Goal: Task Accomplishment & Management: Manage account settings

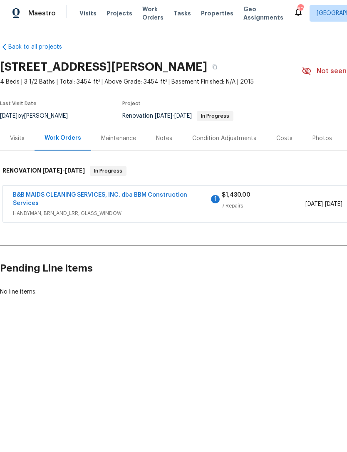
click at [150, 15] on span "Work Orders" at bounding box center [152, 13] width 21 height 17
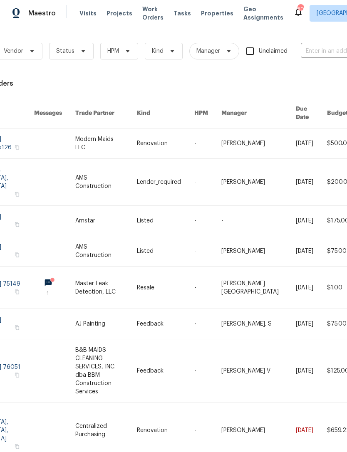
scroll to position [0, 51]
click at [335, 49] on input "text" at bounding box center [341, 51] width 83 height 13
type input "8801"
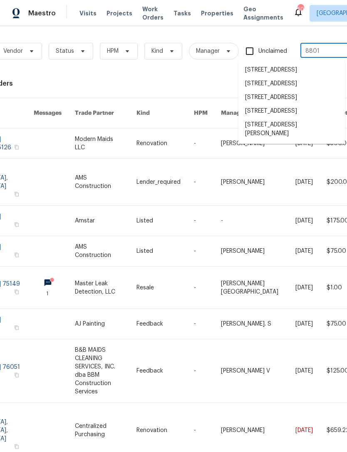
click at [305, 141] on li "[STREET_ADDRESS][PERSON_NAME]" at bounding box center [291, 129] width 107 height 22
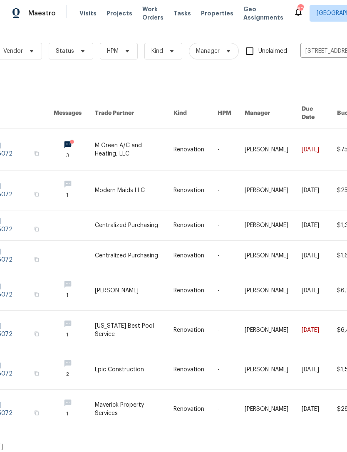
click at [135, 137] on link at bounding box center [134, 150] width 79 height 42
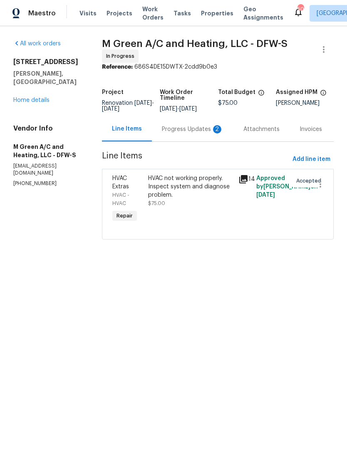
click at [179, 134] on div "Progress Updates 2" at bounding box center [193, 129] width 62 height 8
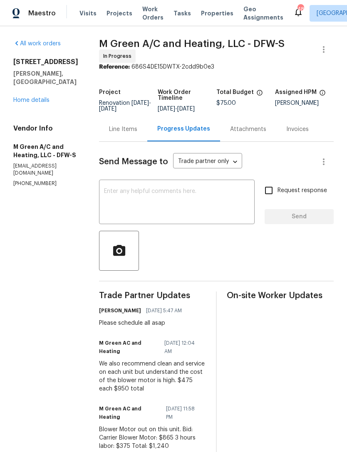
scroll to position [79, 0]
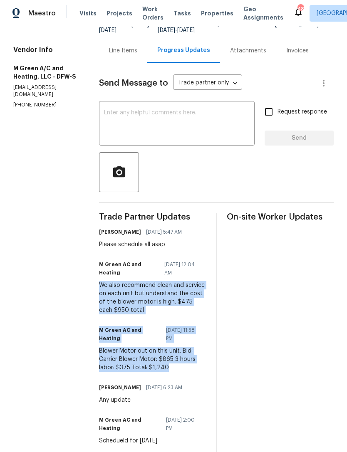
copy div "We also recommend clean and service on each unit but understand the cost of the…"
click at [137, 55] on div "Line Items" at bounding box center [123, 51] width 28 height 8
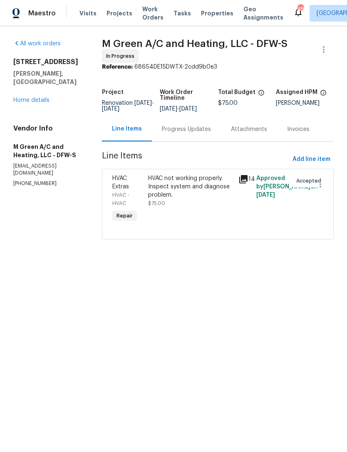
click at [195, 189] on div "HVAC not working properly. Inspect system and diagnose problem." at bounding box center [190, 186] width 85 height 25
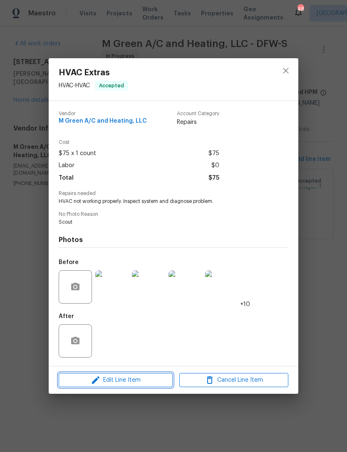
click at [127, 382] on span "Edit Line Item" at bounding box center [115, 380] width 109 height 10
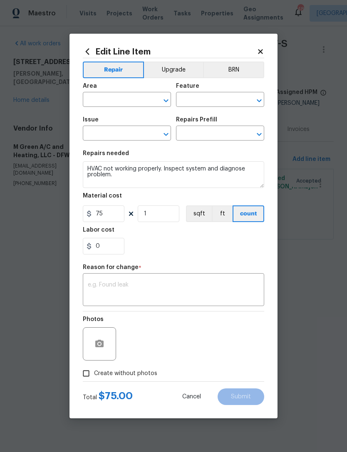
type input "HVAC"
type input "HVAC Extras"
type input "HVAC Assessment $75.00"
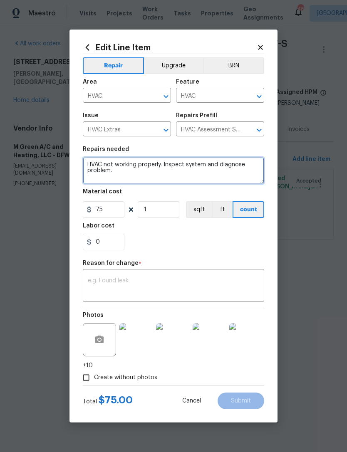
click at [97, 162] on textarea "HVAC not working properly. Inspect system and diagnose problem." at bounding box center [173, 170] width 181 height 27
click at [97, 164] on textarea "HVAC not working properly. Inspect system and diagnose problem." at bounding box center [173, 170] width 181 height 27
click at [97, 165] on textarea "HVAC not working properly. Inspect system and diagnose problem." at bounding box center [173, 170] width 181 height 27
paste textarea "We also recommend clean and service on each unit but understand the cost of the…"
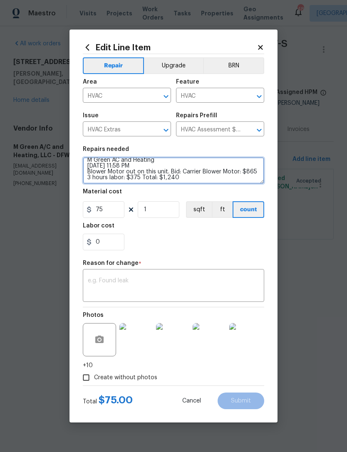
scroll to position [22, 0]
click at [156, 164] on textarea "We also recommend clean and service on each unit but understand the cost of the…" at bounding box center [173, 170] width 181 height 27
click at [94, 165] on textarea "We also recommend clean and service on each unit but understand the cost of the…" at bounding box center [173, 170] width 181 height 27
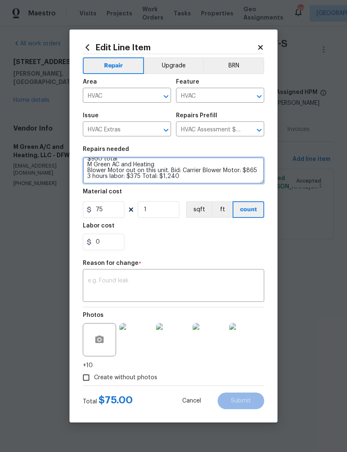
type textarea "We also recommend clean and service on each unit but understand the cost of the…"
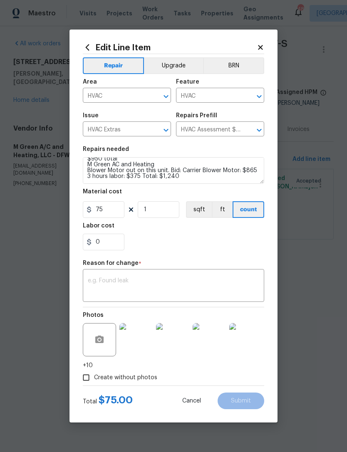
click at [206, 241] on div "0" at bounding box center [173, 242] width 181 height 17
click at [118, 208] on input "75" at bounding box center [104, 209] width 42 height 17
click at [165, 205] on input "1" at bounding box center [159, 209] width 42 height 17
click at [113, 205] on input "0" at bounding box center [104, 209] width 42 height 17
click at [116, 206] on input "0" at bounding box center [104, 209] width 42 height 17
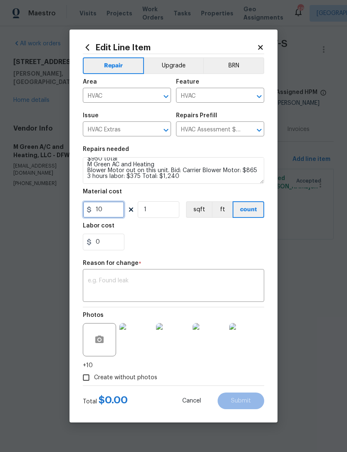
click at [118, 211] on input "10" at bounding box center [104, 209] width 42 height 17
type input "1"
click at [162, 210] on input "1" at bounding box center [159, 209] width 42 height 17
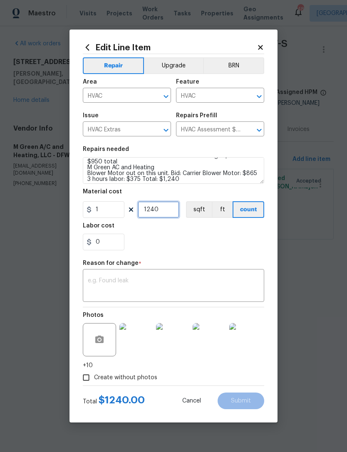
scroll to position [15, 0]
type input "1240"
click at [105, 233] on div "Labor cost" at bounding box center [173, 228] width 181 height 11
click at [109, 245] on input "0" at bounding box center [104, 242] width 42 height 17
type input "8"
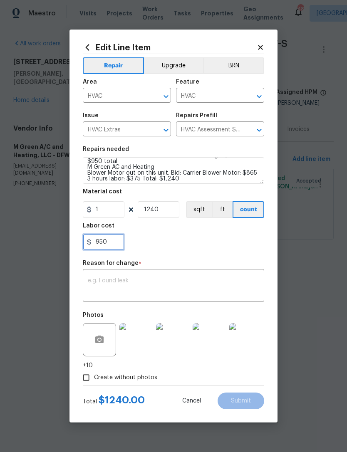
type input "950"
click at [221, 286] on figure "Reason for change * x ​" at bounding box center [173, 282] width 181 height 42
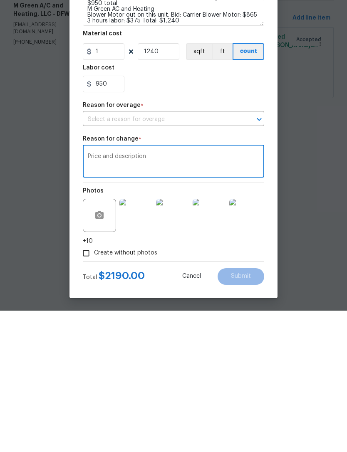
type textarea "Price and description"
click at [208, 125] on section "Repairs needed We also recommend clean and service on each unit but understand …" at bounding box center [173, 182] width 181 height 114
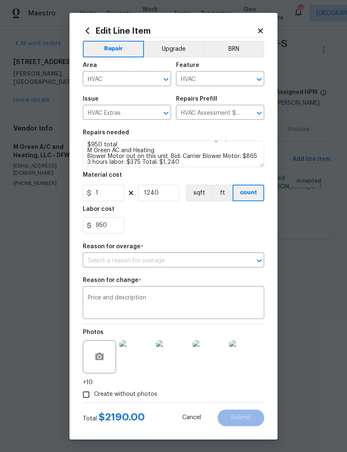
click at [222, 249] on div "Reason for overage *" at bounding box center [173, 249] width 181 height 11
click at [219, 254] on div "Reason for overage *" at bounding box center [173, 249] width 181 height 11
click at [165, 260] on input "text" at bounding box center [162, 261] width 158 height 13
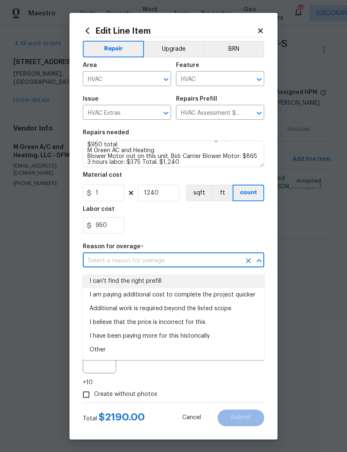
click at [139, 283] on li "I can't find the right prefill" at bounding box center [173, 282] width 181 height 14
type input "I can't find the right prefill"
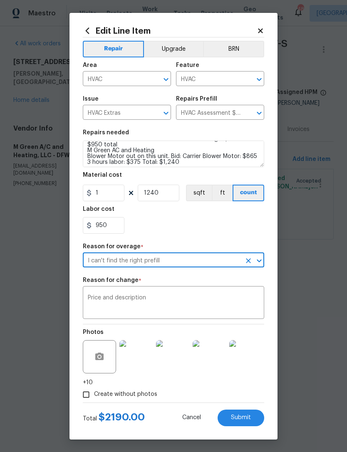
click at [223, 233] on div "950" at bounding box center [173, 225] width 181 height 17
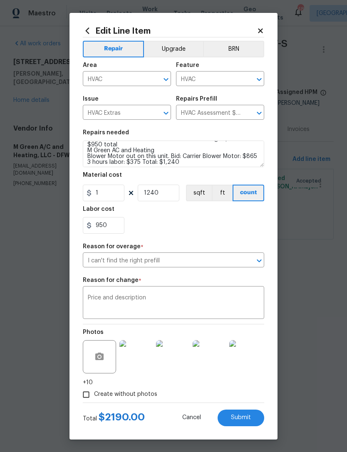
click at [250, 421] on span "Submit" at bounding box center [241, 418] width 20 height 6
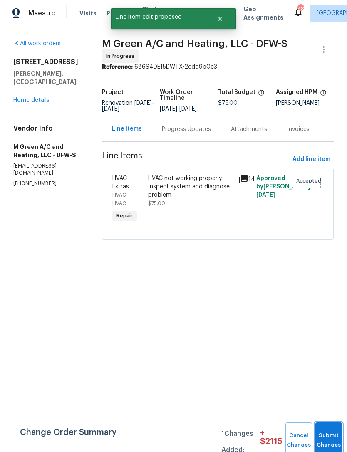
click at [325, 430] on button "Submit Changes" at bounding box center [328, 441] width 27 height 36
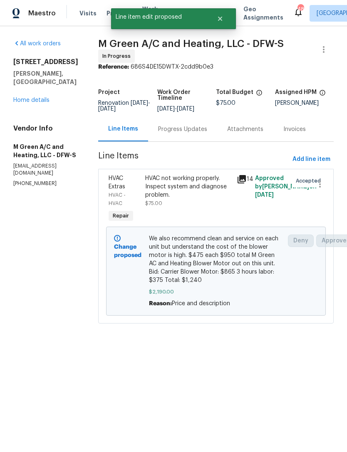
click at [33, 97] on link "Home details" at bounding box center [31, 100] width 36 height 6
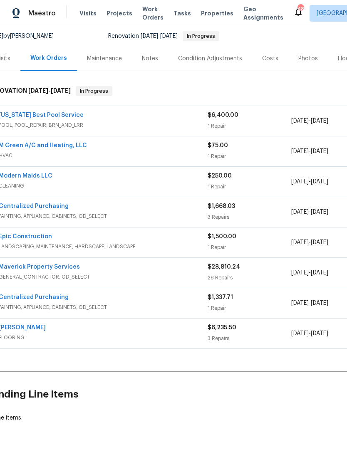
scroll to position [79, 14]
click at [43, 118] on link "Texas Best Pool Service" at bounding box center [41, 116] width 85 height 6
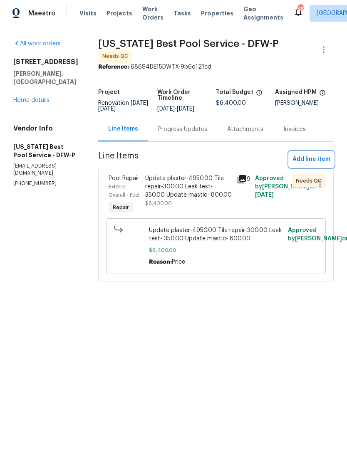
click at [328, 154] on span "Add line item" at bounding box center [312, 159] width 38 height 10
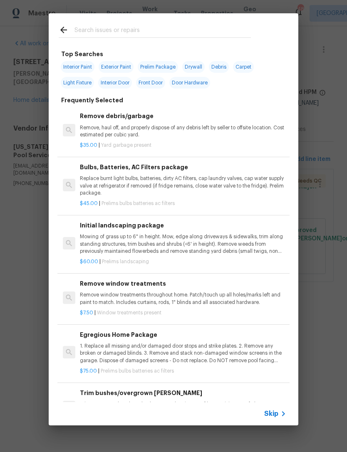
click at [220, 27] on input "text" at bounding box center [162, 31] width 176 height 12
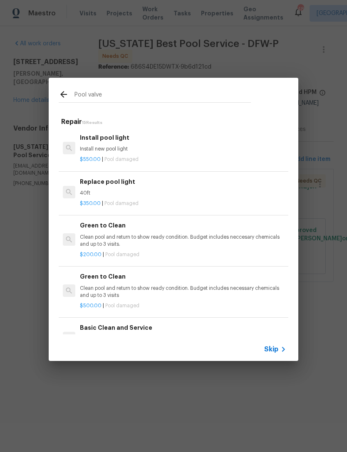
type input "Pool valve"
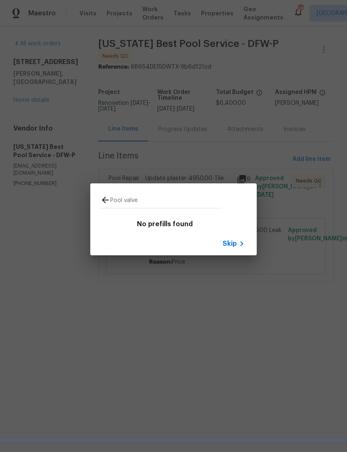
click at [226, 240] on span "Skip" at bounding box center [230, 244] width 14 height 8
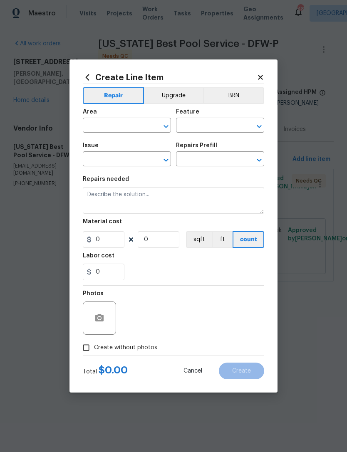
click at [144, 122] on input "text" at bounding box center [115, 126] width 65 height 13
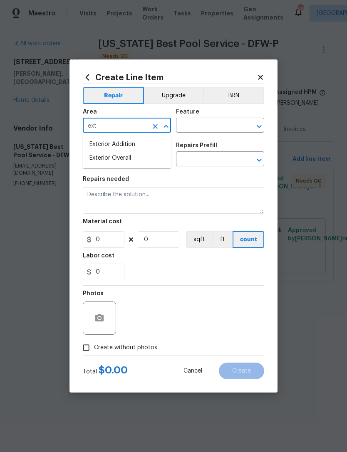
click at [158, 156] on li "Exterior Overall" at bounding box center [127, 158] width 88 height 14
type input "Exterior Overall"
click at [219, 120] on input "text" at bounding box center [208, 126] width 65 height 13
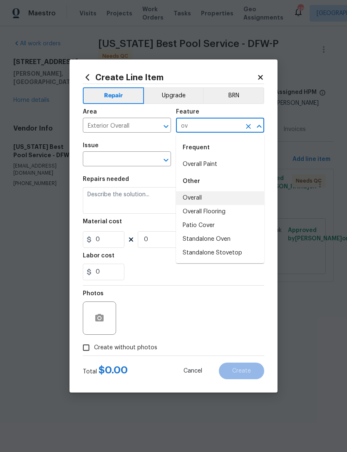
click at [211, 197] on li "Overall" at bounding box center [220, 198] width 88 height 14
type input "Overall"
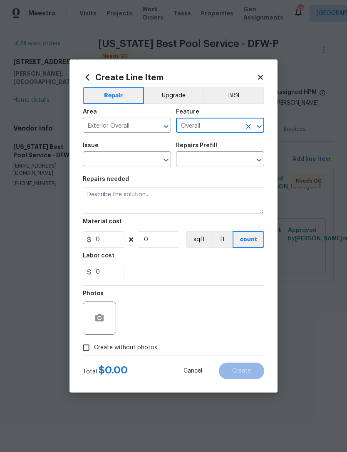
click at [137, 163] on input "text" at bounding box center [115, 160] width 65 height 13
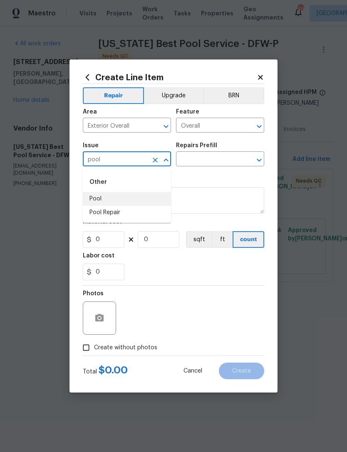
click at [102, 199] on li "Pool" at bounding box center [127, 199] width 88 height 14
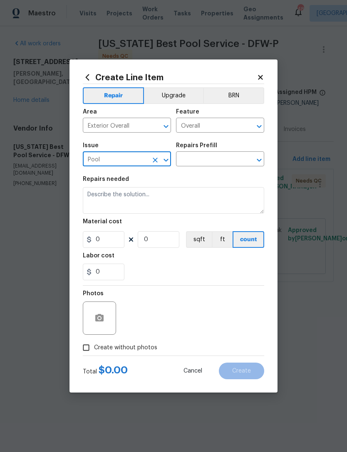
click at [228, 156] on input "text" at bounding box center [208, 160] width 65 height 13
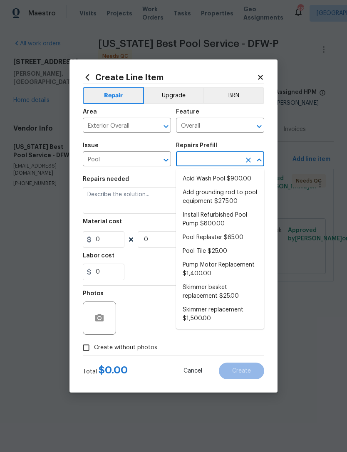
click at [147, 151] on div "Issue" at bounding box center [127, 148] width 88 height 11
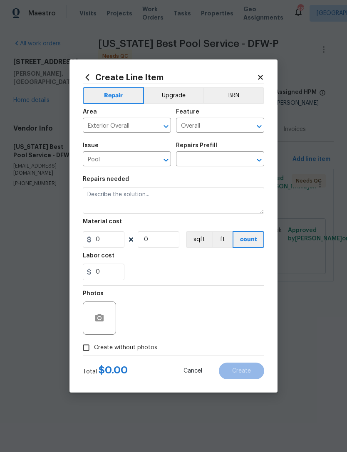
click at [171, 156] on icon "Open" at bounding box center [166, 160] width 10 height 10
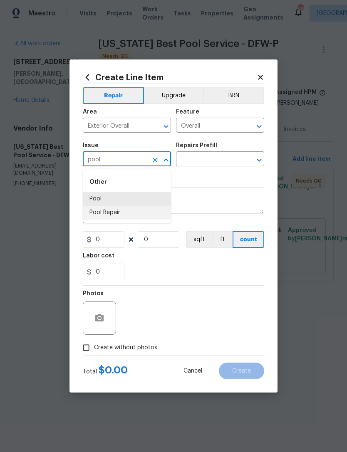
click at [141, 208] on li "Pool Repair" at bounding box center [127, 213] width 88 height 14
type input "Pool Repair"
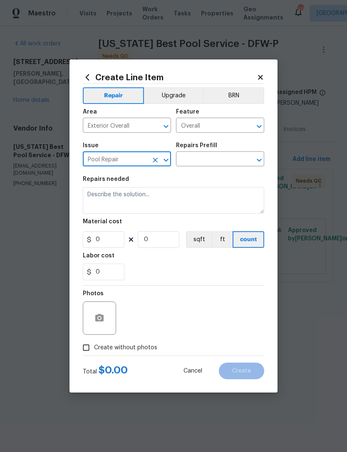
click at [228, 154] on input "text" at bounding box center [208, 160] width 65 height 13
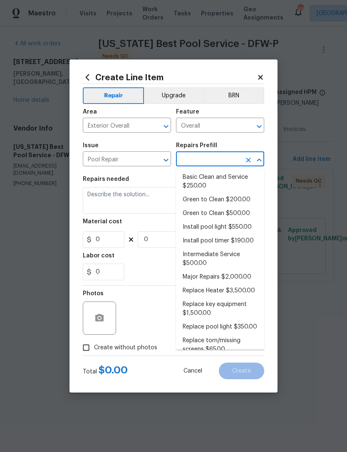
scroll to position [1, 0]
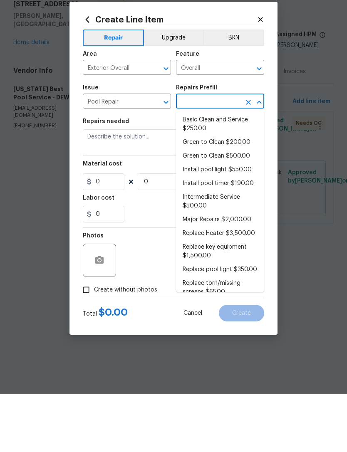
click at [229, 248] on li "Intermediate Service $500.00" at bounding box center [220, 259] width 88 height 22
type input "Intermediate Service $500.00"
type input "Pool"
type textarea "filter clean and service, balance chems, repair leaks at equipment, etc"
type input "1"
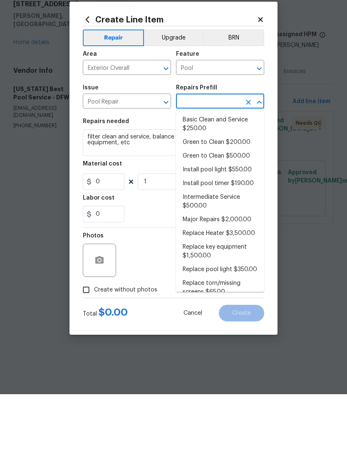
type input "Intermediate Service $500.00"
type input "500"
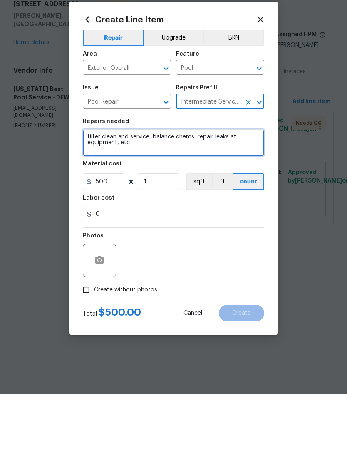
click at [117, 187] on textarea "filter clean and service, balance chems, repair leaks at equipment, etc" at bounding box center [173, 200] width 181 height 27
click at [116, 187] on textarea "filter clean and service, balance chems, repair leaks at equipment, etc" at bounding box center [173, 200] width 181 height 27
click at [120, 187] on textarea "filter clean and service, balance chems, repair leaks at equipment, etc" at bounding box center [173, 200] width 181 height 27
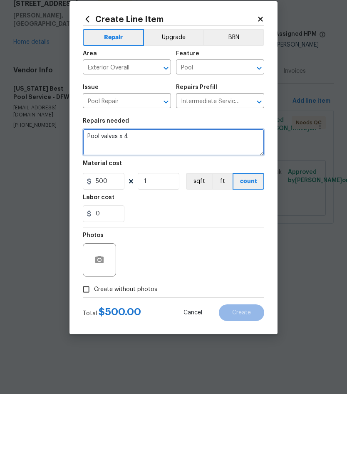
type textarea "Pool valves x 4"
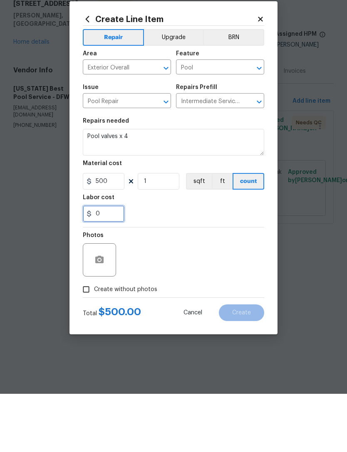
click at [113, 264] on input "0" at bounding box center [104, 272] width 42 height 17
type input "100"
click at [227, 286] on div "Photos" at bounding box center [173, 313] width 181 height 54
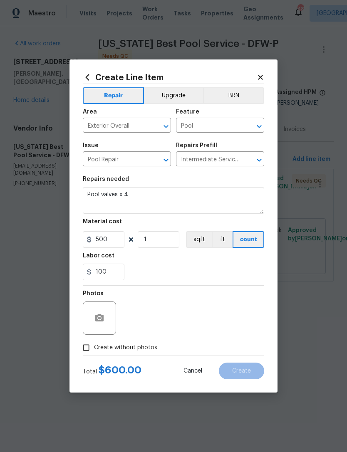
click at [141, 356] on label "Create without photos" at bounding box center [117, 348] width 79 height 16
click at [94, 356] on input "Create without photos" at bounding box center [86, 348] width 16 height 16
click at [141, 355] on label "Create without photos" at bounding box center [117, 348] width 79 height 16
click at [94, 355] on input "Create without photos" at bounding box center [86, 348] width 16 height 16
click at [145, 346] on span "Create without photos" at bounding box center [125, 348] width 63 height 9
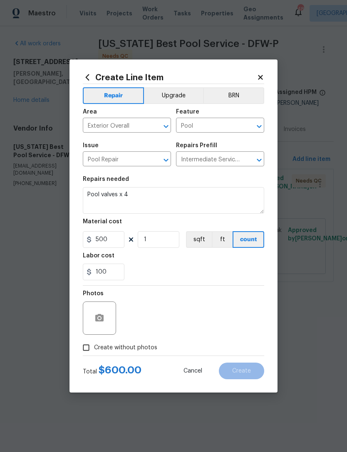
click at [94, 346] on input "Create without photos" at bounding box center [86, 348] width 16 height 16
checkbox input "true"
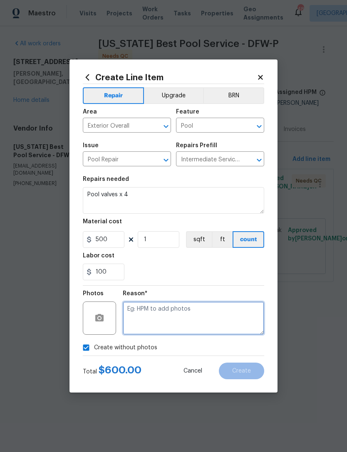
click at [177, 318] on textarea at bounding box center [193, 318] width 141 height 33
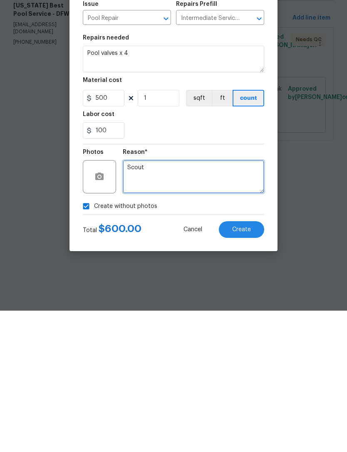
type textarea "Scout"
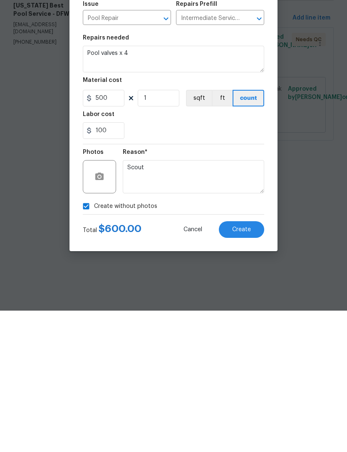
click at [250, 368] on span "Create" at bounding box center [241, 371] width 19 height 6
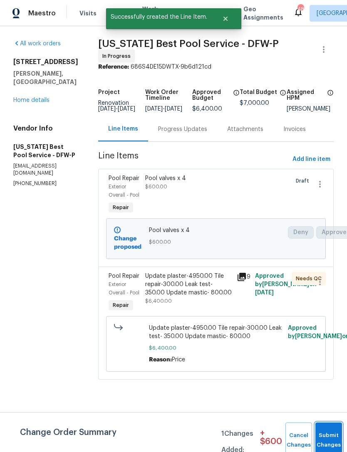
click at [333, 436] on button "Submit Changes" at bounding box center [328, 441] width 27 height 36
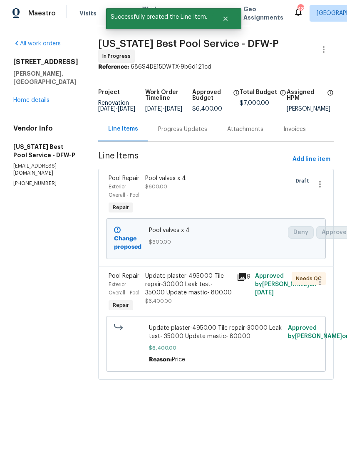
click at [40, 99] on link "Home details" at bounding box center [31, 100] width 36 height 6
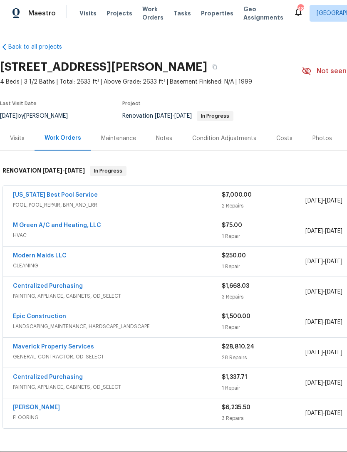
click at [316, 133] on div "Photos" at bounding box center [323, 138] width 40 height 25
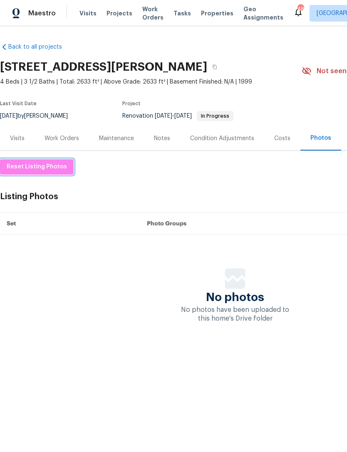
click at [60, 162] on span "Reset Listing Photos" at bounding box center [37, 167] width 60 height 10
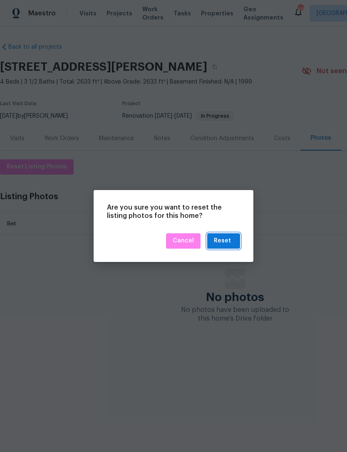
click at [228, 241] on div "Reset" at bounding box center [222, 241] width 17 height 10
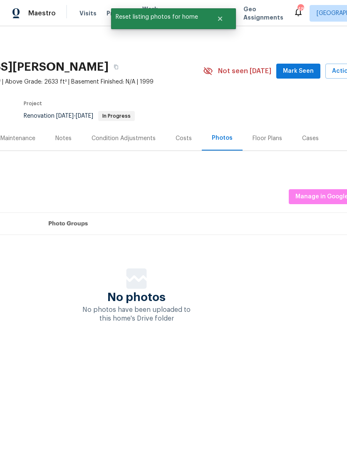
scroll to position [0, 102]
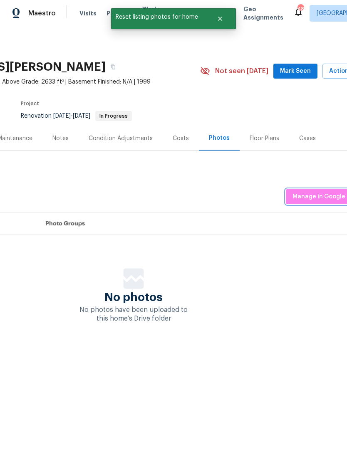
click at [319, 197] on span "Manage in Google Drive" at bounding box center [327, 197] width 69 height 10
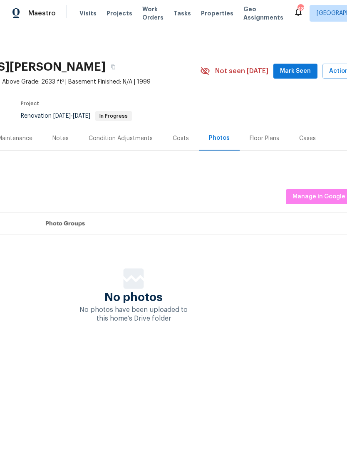
click at [149, 14] on span "Work Orders" at bounding box center [152, 13] width 21 height 17
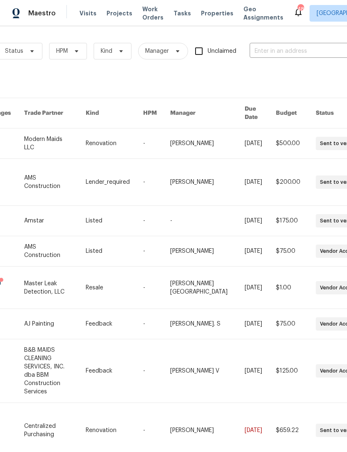
scroll to position [0, 108]
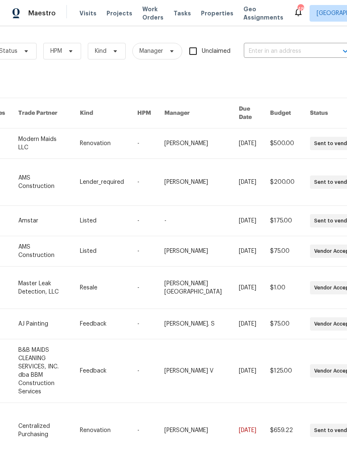
click at [297, 52] on input "text" at bounding box center [285, 51] width 83 height 13
type input "9921"
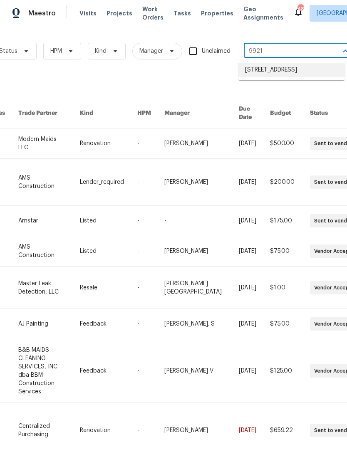
click at [309, 72] on li "[STREET_ADDRESS]" at bounding box center [291, 70] width 107 height 14
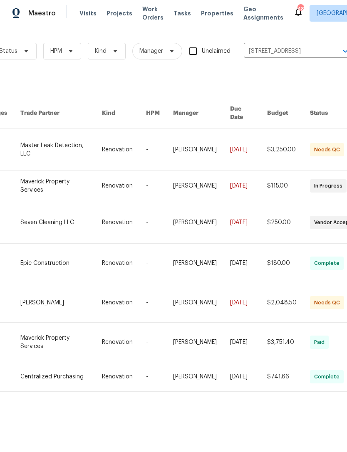
click at [66, 141] on link at bounding box center [61, 150] width 82 height 42
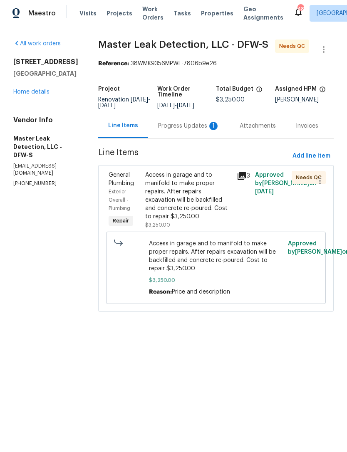
click at [184, 130] on div "Progress Updates 1" at bounding box center [189, 126] width 62 height 8
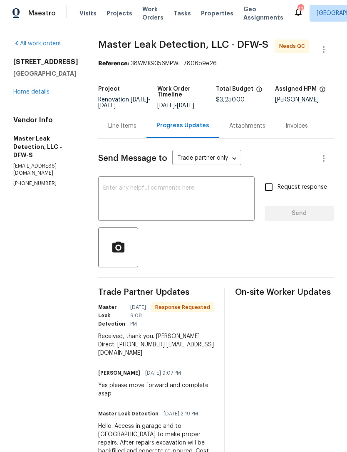
click at [137, 130] on div "Line Items" at bounding box center [122, 126] width 28 height 8
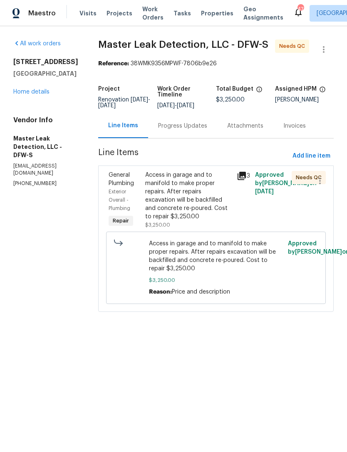
click at [197, 204] on div "Access in garage and to manifold to make proper repairs. After repairs excavati…" at bounding box center [188, 196] width 87 height 50
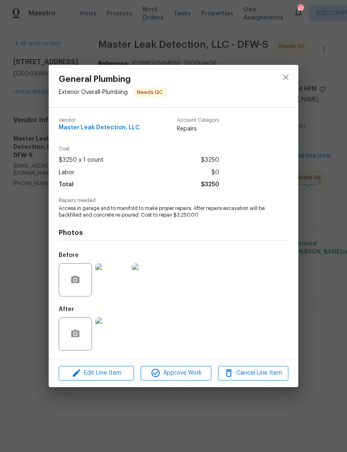
click at [120, 337] on img at bounding box center [111, 334] width 33 height 33
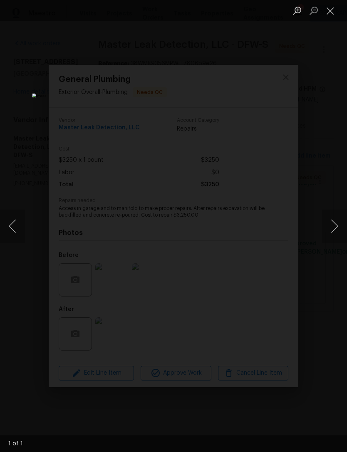
click at [331, 4] on button "Close lightbox" at bounding box center [330, 10] width 17 height 15
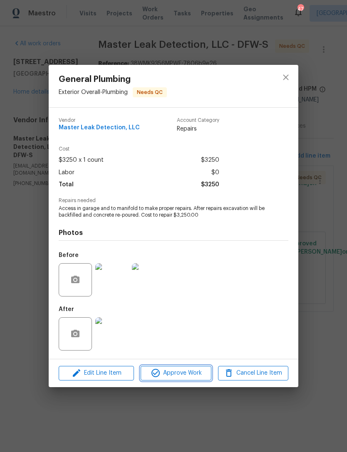
click at [199, 373] on span "Approve Work" at bounding box center [175, 373] width 65 height 10
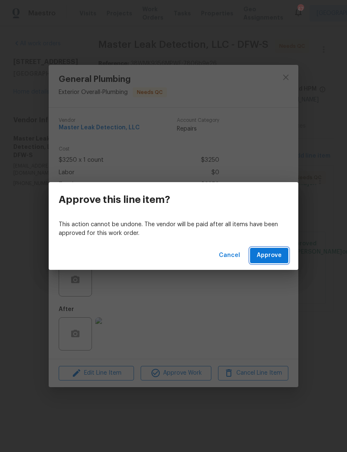
click at [275, 255] on span "Approve" at bounding box center [269, 256] width 25 height 10
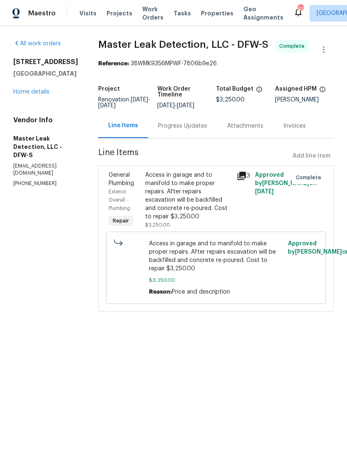
click at [25, 95] on link "Home details" at bounding box center [31, 92] width 36 height 6
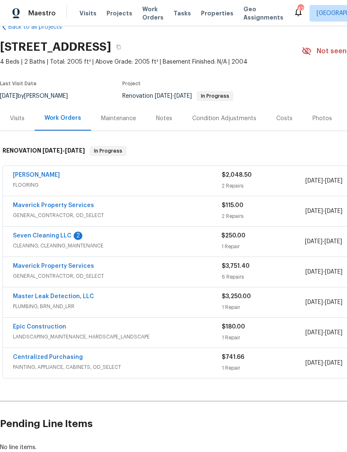
scroll to position [20, 0]
click at [66, 227] on div "Seven Cleaning LLC 2 CLEANING, CLEANING_MAINTENANCE $250.00 1 Repair 9/4/2025 -…" at bounding box center [235, 242] width 464 height 30
click at [56, 238] on link "Seven Cleaning LLC" at bounding box center [42, 236] width 59 height 6
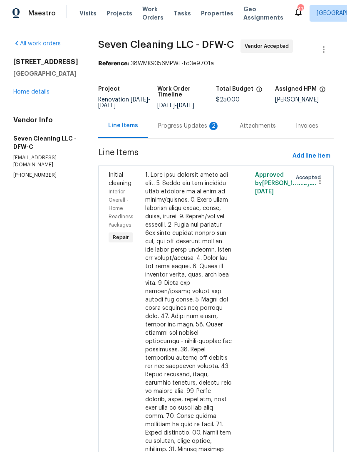
click at [188, 130] on div "Progress Updates 2" at bounding box center [189, 126] width 62 height 8
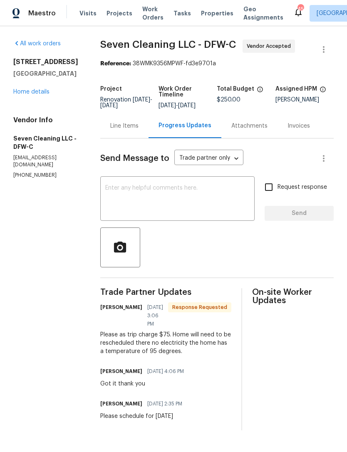
click at [145, 13] on span "Work Orders" at bounding box center [152, 13] width 21 height 17
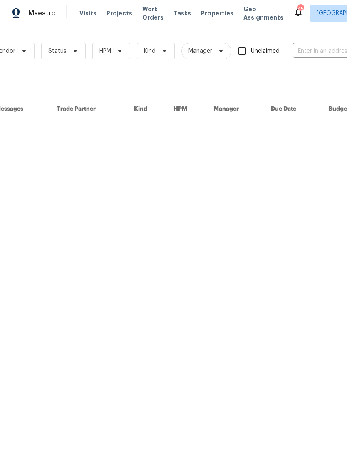
scroll to position [0, 61]
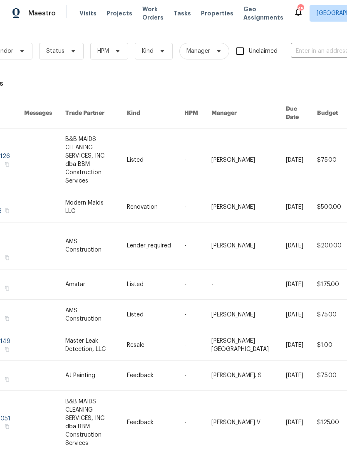
click at [318, 47] on input "text" at bounding box center [332, 51] width 83 height 13
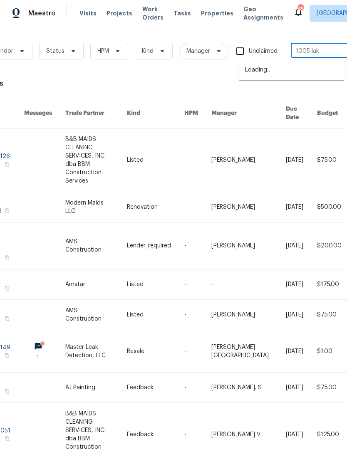
type input "1005 lake"
click at [297, 88] on li "[STREET_ADDRESS]" at bounding box center [291, 84] width 107 height 14
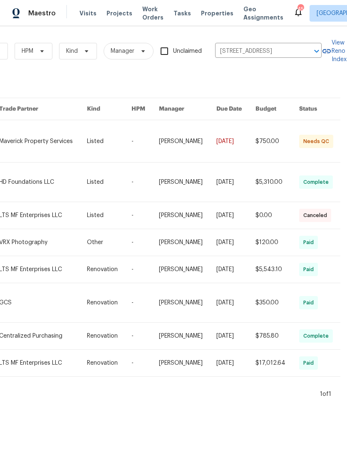
scroll to position [0, 98]
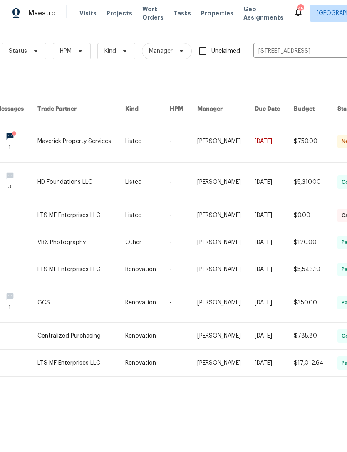
click at [107, 148] on link at bounding box center [81, 141] width 88 height 42
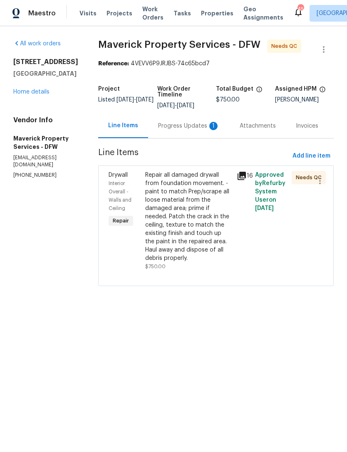
click at [197, 130] on div "Progress Updates 1" at bounding box center [189, 126] width 62 height 8
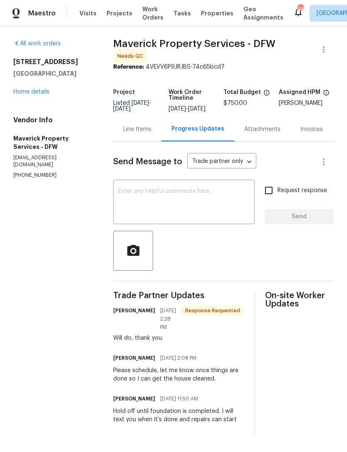
click at [149, 124] on div "Line Items" at bounding box center [137, 129] width 48 height 25
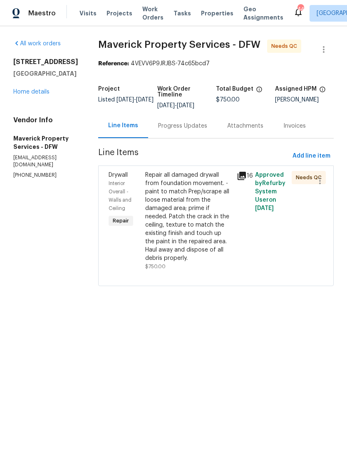
click at [213, 248] on div "Repair all damaged drywall from foundation movement. - paint to match Prep/scra…" at bounding box center [188, 217] width 87 height 92
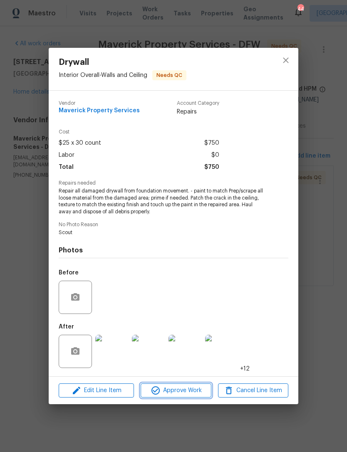
click at [202, 389] on span "Approve Work" at bounding box center [175, 391] width 65 height 10
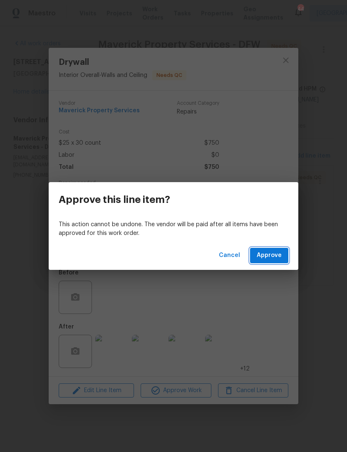
click at [278, 253] on span "Approve" at bounding box center [269, 256] width 25 height 10
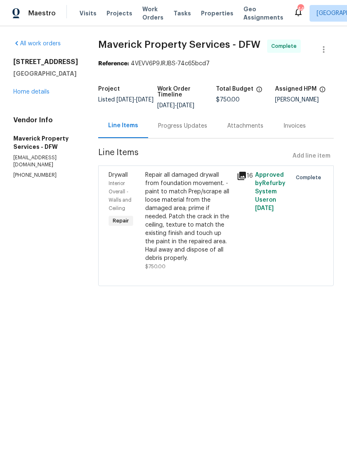
click at [47, 91] on link "Home details" at bounding box center [31, 92] width 36 height 6
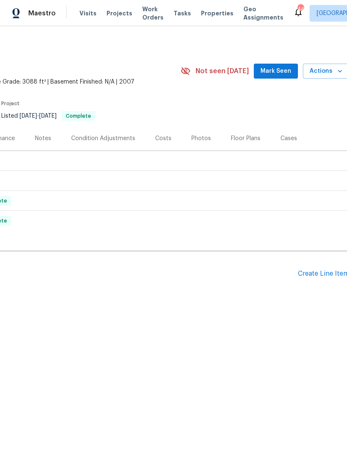
scroll to position [0, 121]
click at [325, 273] on div "Create Line Item" at bounding box center [323, 274] width 51 height 8
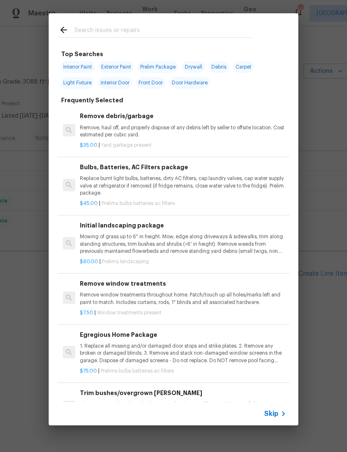
click at [211, 26] on input "text" at bounding box center [162, 31] width 176 height 12
type input "Initial"
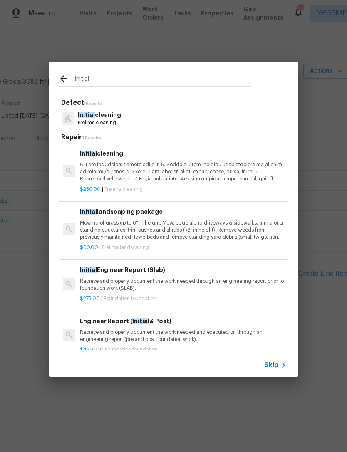
click at [118, 111] on p "Initial cleaning" at bounding box center [99, 115] width 43 height 9
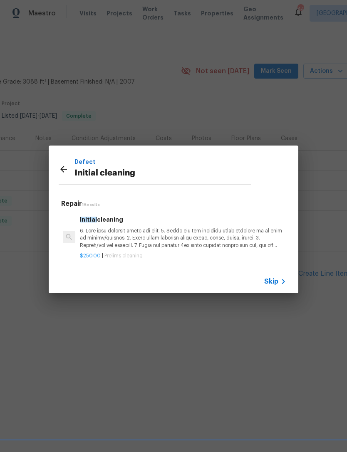
click at [122, 231] on p at bounding box center [183, 238] width 206 height 21
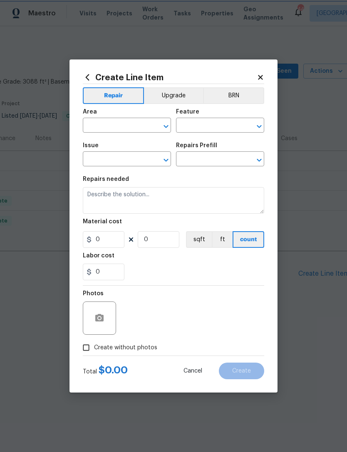
type input "Home Readiness Packages"
type input "Initial cleaning"
type input "Initial cleaning $250.00"
type textarea "1. Wipe down exterior doors and trim. 2. Clean out all exterior light fixtures …"
type input "250"
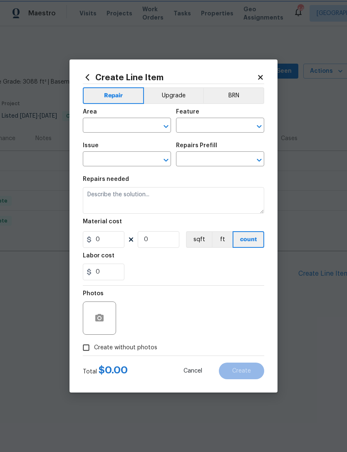
type input "1"
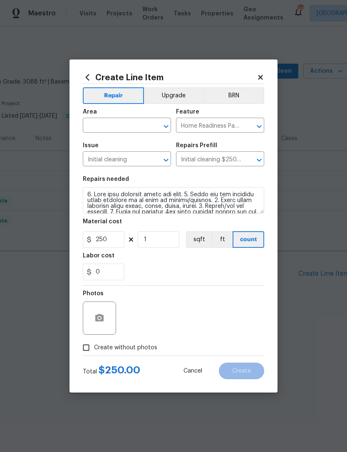
click at [120, 121] on input "text" at bounding box center [115, 126] width 65 height 13
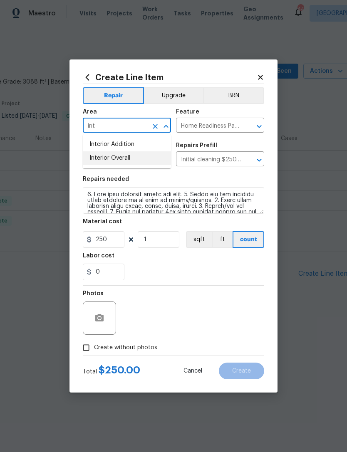
click at [148, 157] on li "Interior Overall" at bounding box center [127, 158] width 88 height 14
type input "Interior Overall"
click at [198, 285] on section "Repairs needed Material cost 250 1 sqft ft count Labor cost 0" at bounding box center [173, 228] width 181 height 114
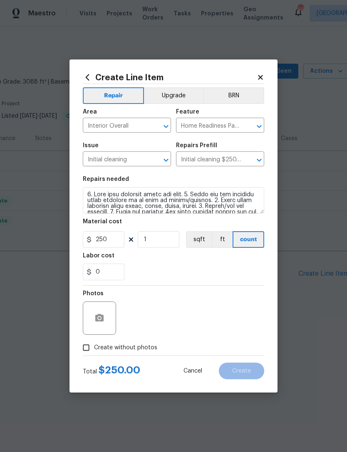
click at [130, 350] on span "Create without photos" at bounding box center [125, 348] width 63 height 9
click at [94, 350] on input "Create without photos" at bounding box center [86, 348] width 16 height 16
checkbox input "true"
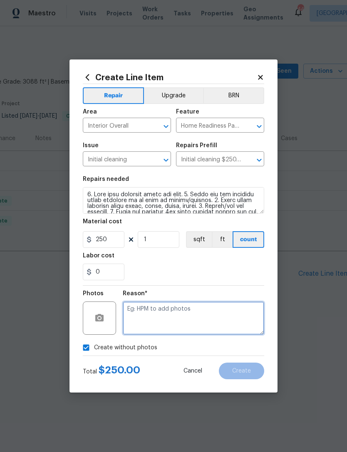
click at [174, 325] on textarea at bounding box center [193, 318] width 141 height 33
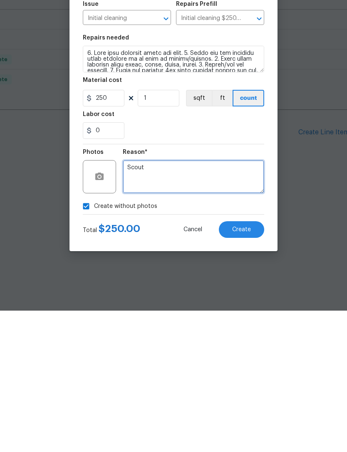
type textarea "Scout"
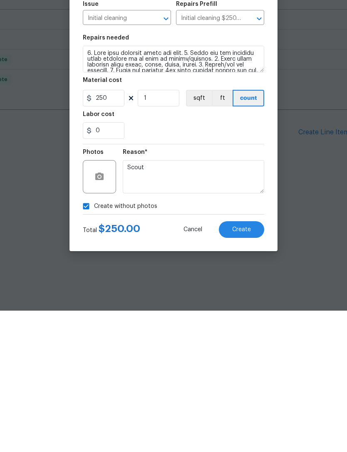
click at [243, 363] on button "Create" at bounding box center [241, 371] width 45 height 17
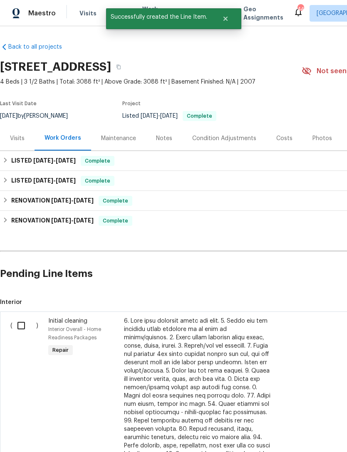
scroll to position [0, 0]
click at [17, 328] on input "checkbox" at bounding box center [24, 325] width 24 height 17
checkbox input "true"
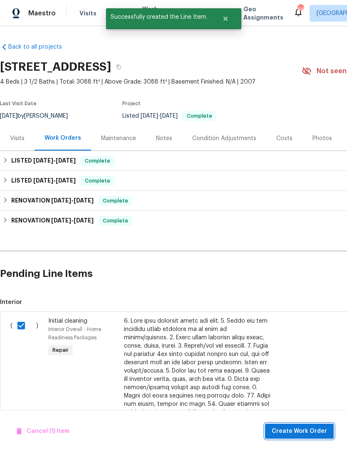
click at [312, 427] on span "Create Work Order" at bounding box center [299, 432] width 55 height 10
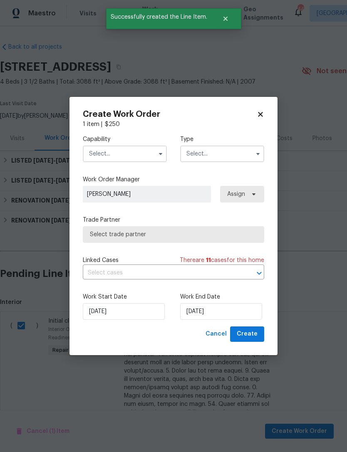
click at [117, 152] on input "text" at bounding box center [125, 154] width 84 height 17
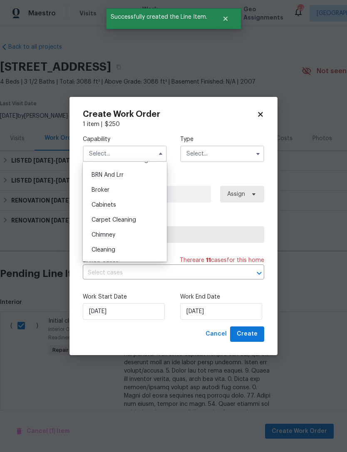
scroll to position [50, 0]
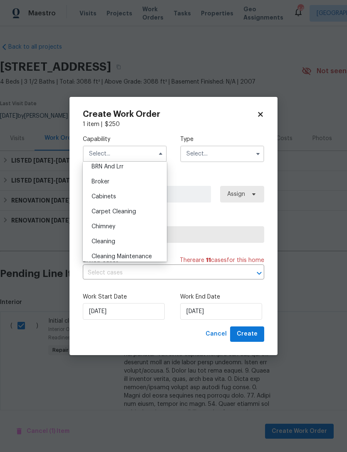
click at [235, 158] on input "text" at bounding box center [222, 154] width 84 height 17
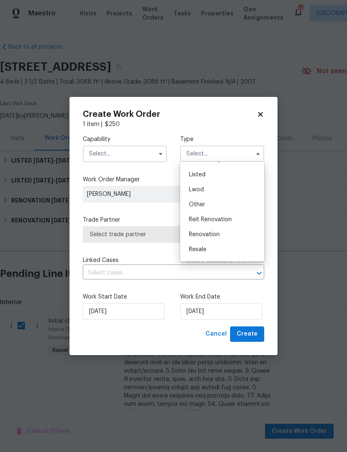
scroll to position [71, 0]
click at [242, 233] on div "Renovation" at bounding box center [222, 235] width 80 height 15
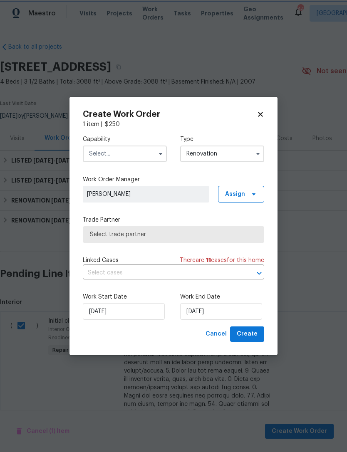
scroll to position [0, 0]
click at [238, 233] on span "Select trade partner" at bounding box center [173, 235] width 167 height 8
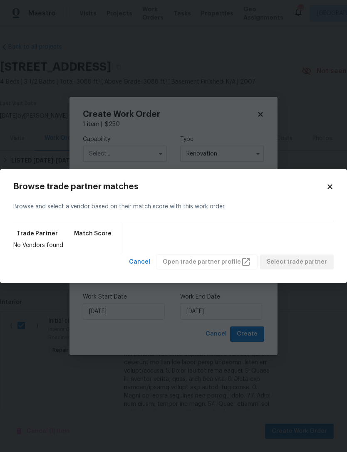
click at [243, 150] on body "Maestro Visits Projects Work Orders Tasks Properties Geo Assignments 44 Dallas …" at bounding box center [173, 226] width 347 height 452
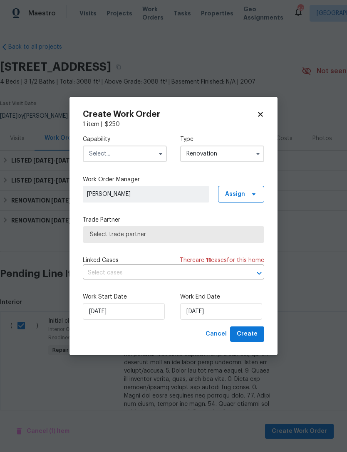
click at [241, 160] on input "Renovation" at bounding box center [222, 154] width 84 height 17
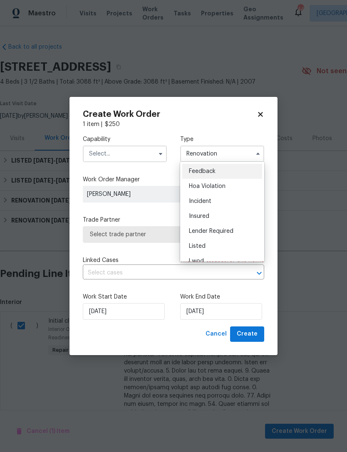
click at [229, 243] on div "Listed" at bounding box center [222, 246] width 80 height 15
type input "Listed"
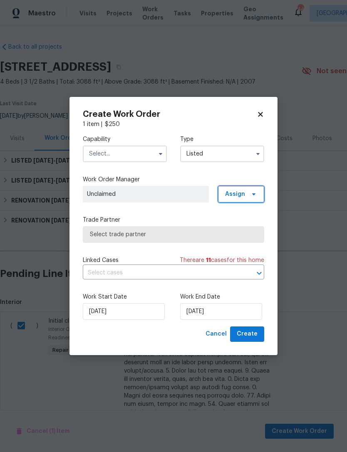
click at [248, 191] on span at bounding box center [252, 194] width 9 height 7
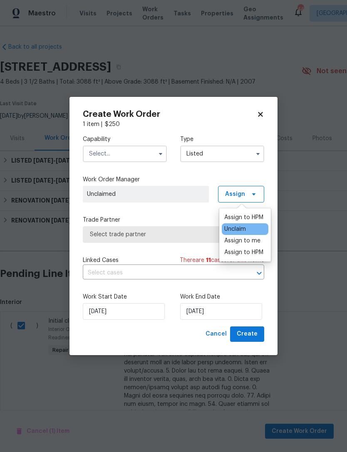
click at [242, 216] on div "Assign to HPM" at bounding box center [243, 217] width 39 height 8
click at [178, 229] on span "Select trade partner" at bounding box center [173, 234] width 181 height 17
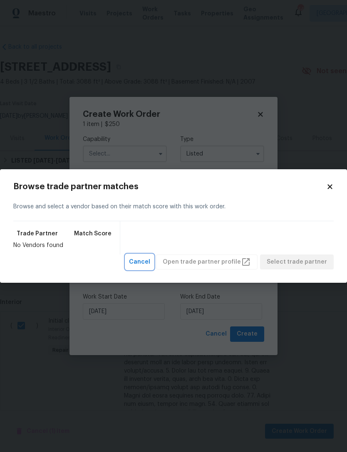
click at [150, 261] on span "Cancel" at bounding box center [139, 262] width 21 height 10
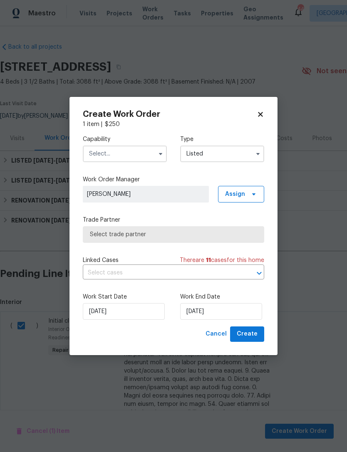
click at [214, 227] on span "Select trade partner" at bounding box center [173, 234] width 181 height 17
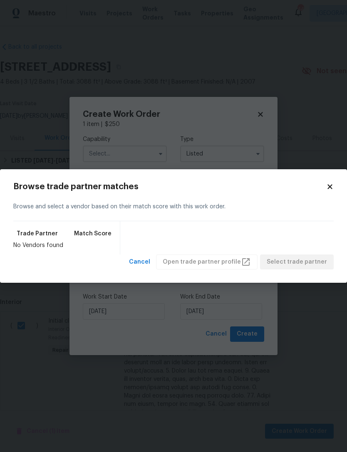
click at [152, 160] on body "Maestro Visits Projects Work Orders Tasks Properties Geo Assignments 44 Dallas …" at bounding box center [173, 226] width 347 height 452
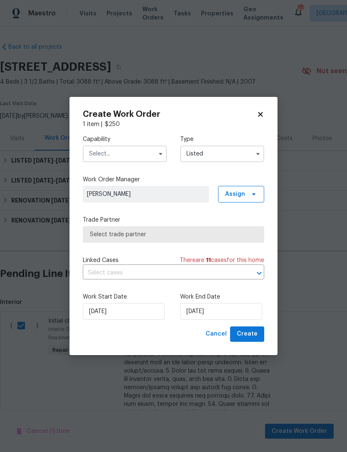
click at [152, 160] on input "text" at bounding box center [125, 154] width 84 height 17
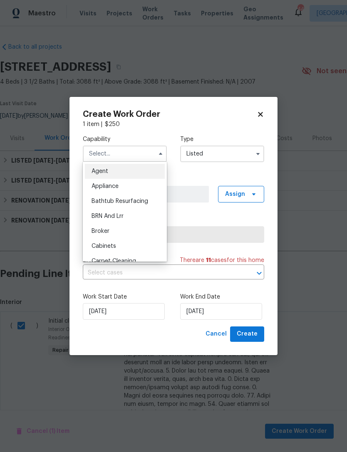
scroll to position [38, 0]
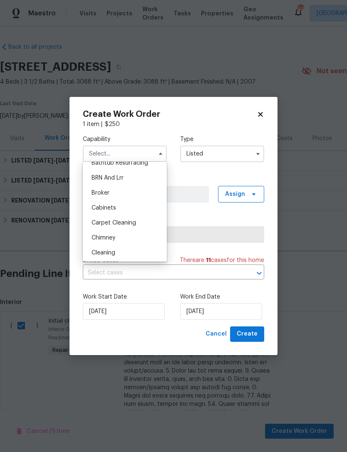
click at [132, 236] on div "Chimney" at bounding box center [125, 238] width 80 height 15
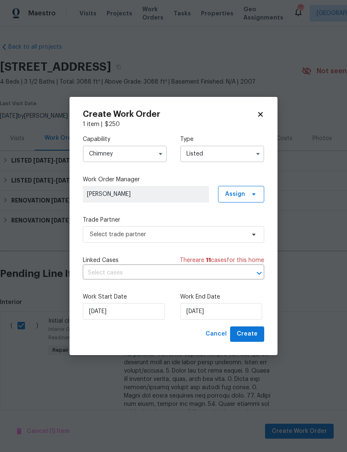
click at [142, 161] on input "Chimney" at bounding box center [125, 154] width 84 height 17
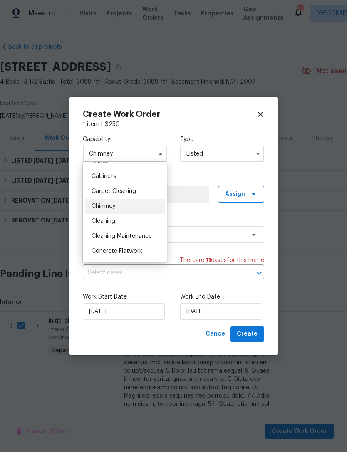
scroll to position [69, 0]
click at [133, 222] on div "Cleaning" at bounding box center [125, 222] width 80 height 15
type input "Cleaning"
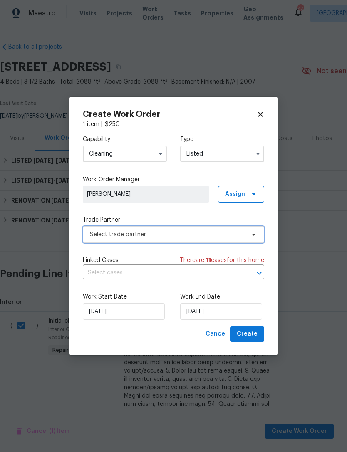
click at [209, 238] on span "Select trade partner" at bounding box center [173, 234] width 181 height 17
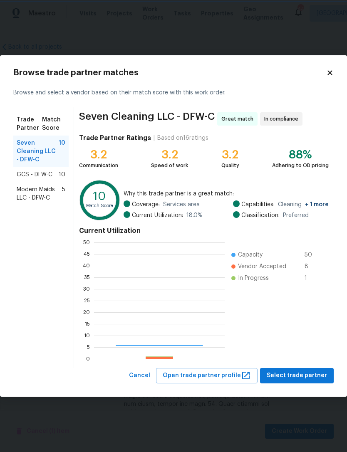
scroll to position [117, 131]
click at [45, 189] on span "Modern Maids LLC - DFW-C" at bounding box center [39, 194] width 45 height 17
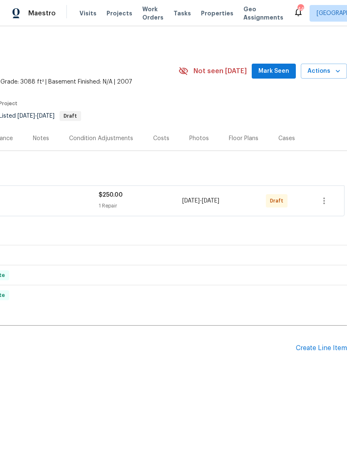
scroll to position [0, 123]
click at [331, 200] on button "button" at bounding box center [324, 201] width 20 height 20
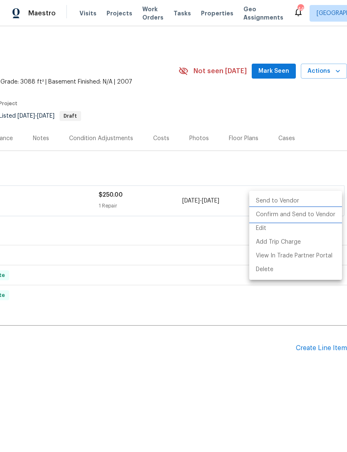
click at [324, 217] on li "Confirm and Send to Vendor" at bounding box center [295, 215] width 93 height 14
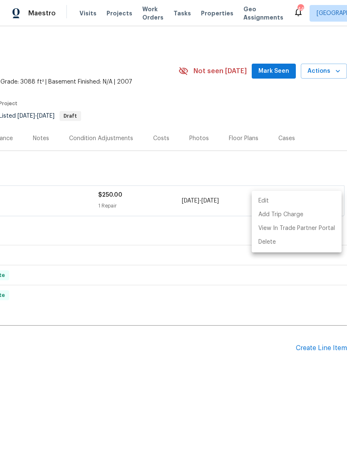
click at [180, 360] on div at bounding box center [173, 226] width 347 height 452
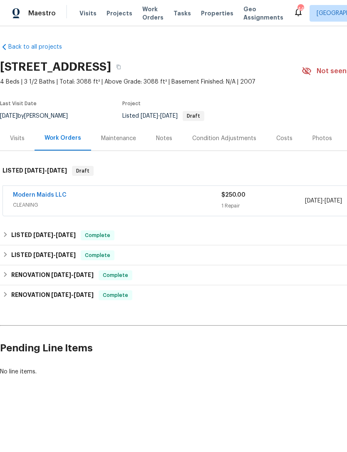
scroll to position [0, 0]
click at [52, 195] on link "Modern Maids LLC" at bounding box center [40, 195] width 54 height 6
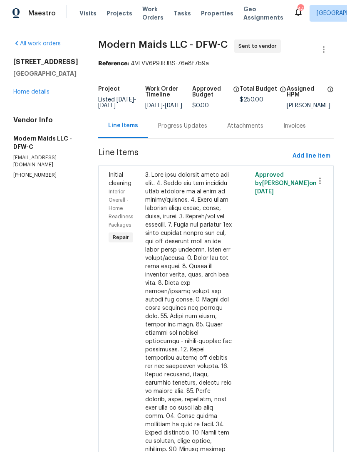
click at [188, 129] on div "Progress Updates" at bounding box center [182, 126] width 49 height 8
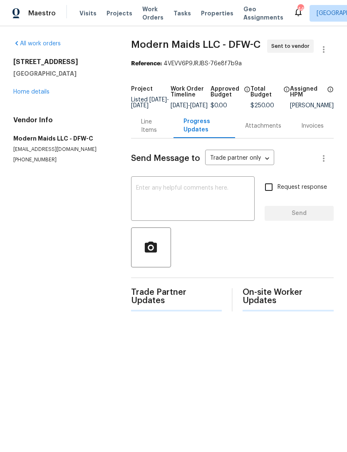
click at [200, 197] on textarea at bounding box center [193, 199] width 114 height 29
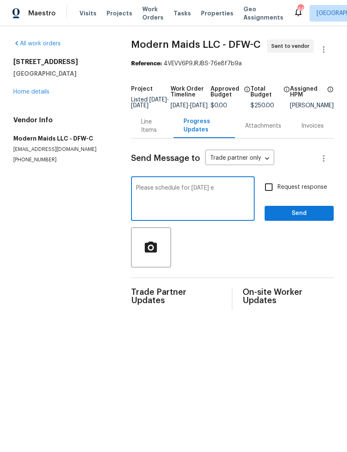
click at [303, 209] on div "Request response Send" at bounding box center [299, 200] width 69 height 42
click at [231, 194] on textarea "Please schedule for tomorrow e" at bounding box center [193, 199] width 114 height 29
type textarea "Please schedule for tomorrow"
click at [311, 215] on span "Send" at bounding box center [299, 213] width 56 height 10
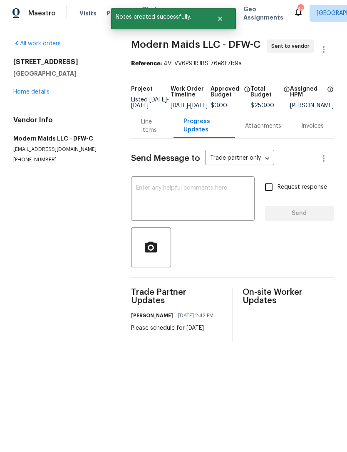
click at [38, 85] on div "1005 Lake Hollow Dr Little Elm, TX 75068 Home details" at bounding box center [62, 77] width 98 height 38
click at [46, 93] on link "Home details" at bounding box center [31, 92] width 36 height 6
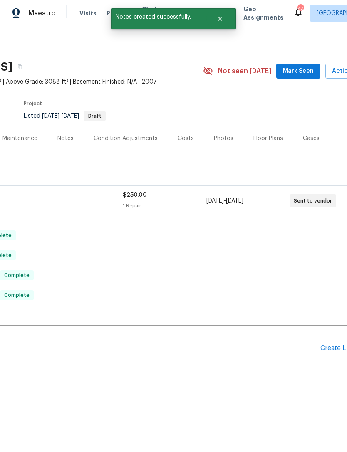
scroll to position [0, 99]
click at [338, 64] on button "Actions" at bounding box center [348, 71] width 46 height 15
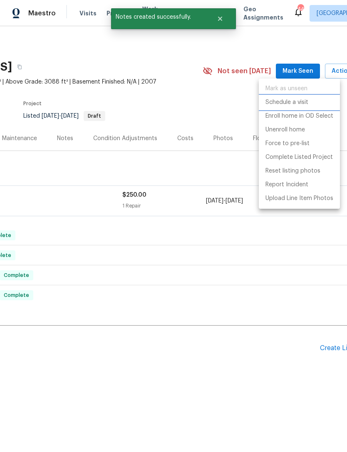
click at [298, 106] on p "Schedule a visit" at bounding box center [287, 102] width 43 height 9
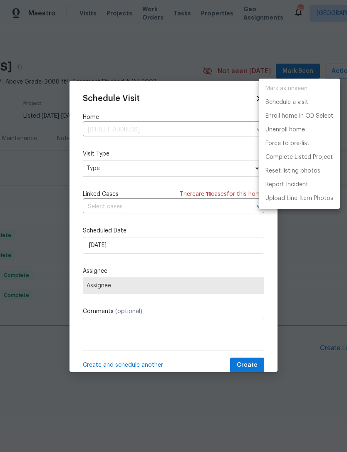
click at [118, 248] on div at bounding box center [173, 226] width 347 height 452
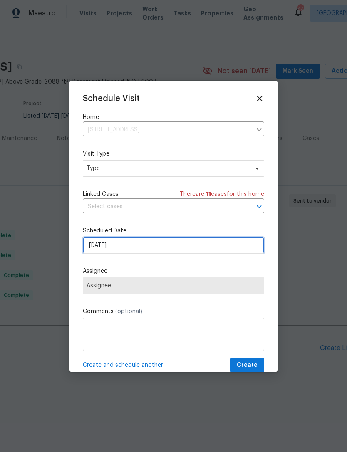
click at [191, 246] on input "[DATE]" at bounding box center [173, 245] width 181 height 17
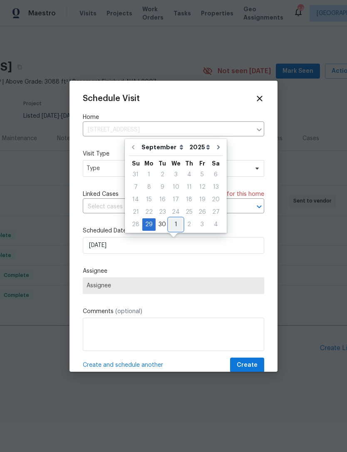
click at [177, 222] on div "1" at bounding box center [176, 225] width 14 height 12
type input "[DATE]"
select select "9"
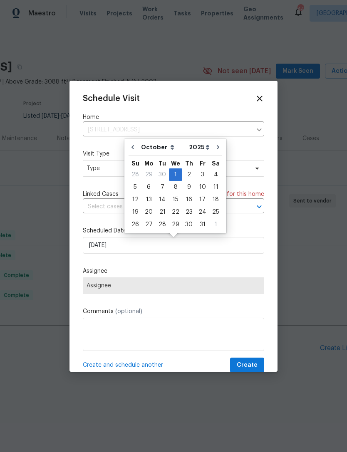
click at [162, 289] on span "Assignee" at bounding box center [174, 286] width 174 height 7
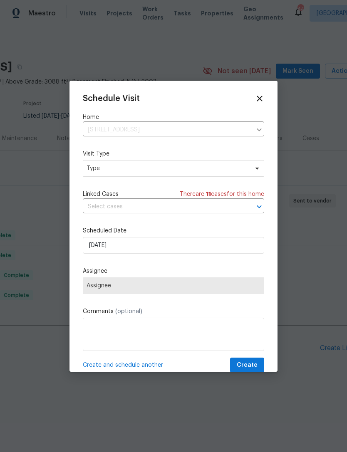
click at [171, 284] on span "Assignee" at bounding box center [174, 286] width 174 height 7
click at [134, 171] on span "Type" at bounding box center [168, 168] width 162 height 8
type input "Cus"
click at [102, 205] on div "Custom" at bounding box center [99, 208] width 22 height 8
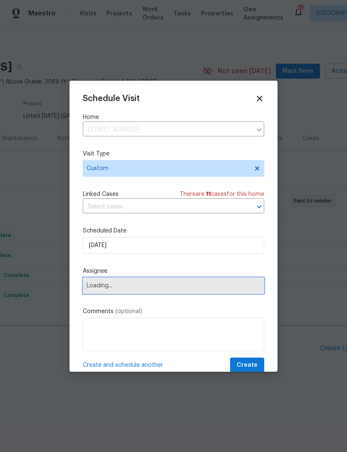
click at [141, 280] on span "Loading..." at bounding box center [173, 286] width 181 height 17
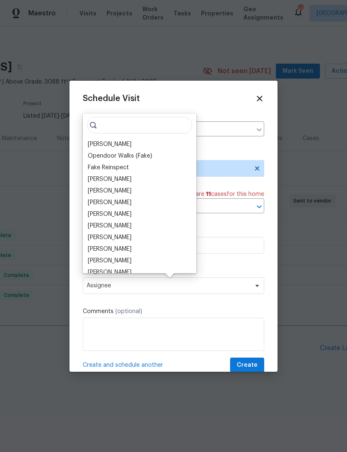
click at [104, 141] on div "[PERSON_NAME]" at bounding box center [110, 144] width 44 height 8
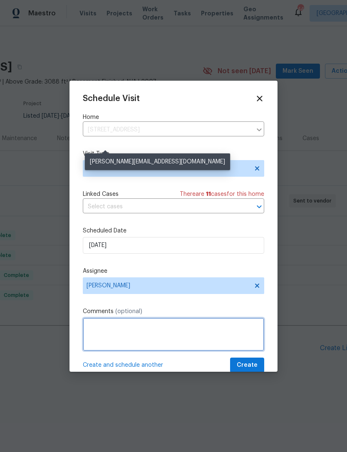
click at [153, 330] on textarea at bounding box center [173, 334] width 181 height 33
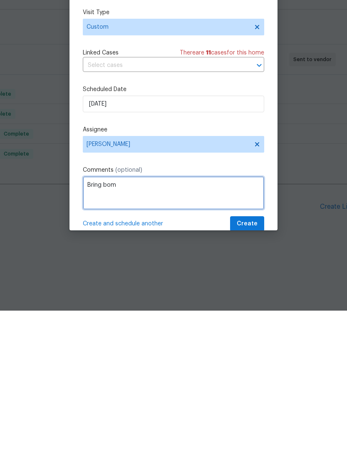
type textarea "Bring bom"
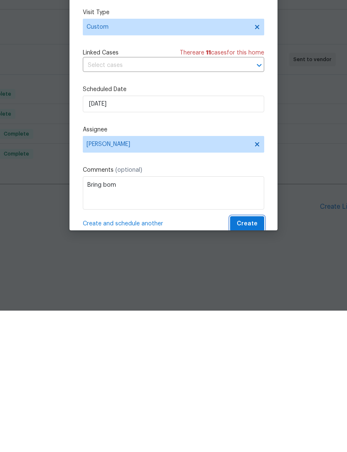
click at [263, 358] on button "Create" at bounding box center [247, 365] width 34 height 15
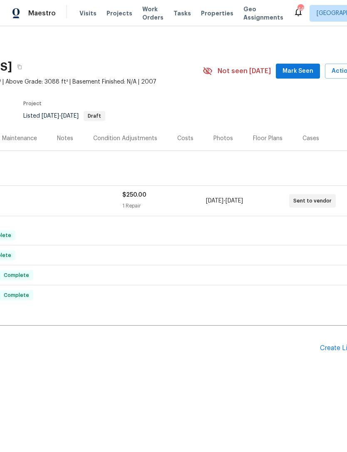
click at [150, 17] on span "Work Orders" at bounding box center [152, 13] width 21 height 17
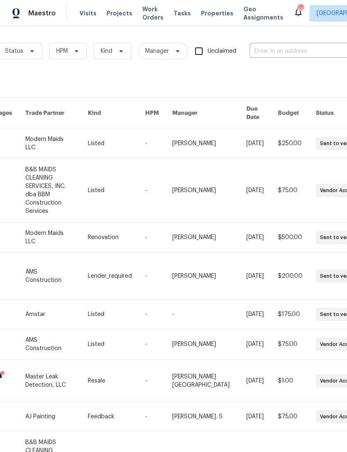
scroll to position [0, 103]
click at [294, 52] on input "text" at bounding box center [290, 51] width 83 height 13
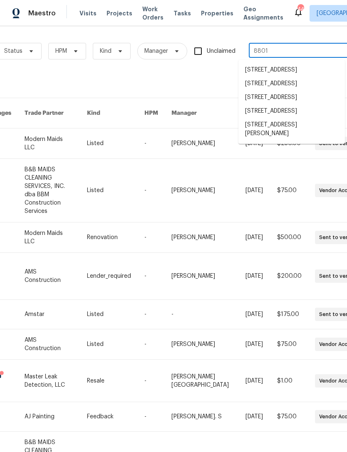
type input "8801 f"
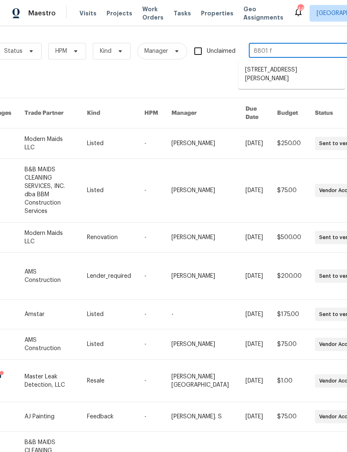
click at [295, 66] on li "8801 Falcon Crest Dr, McKinney, TX 75072" at bounding box center [291, 74] width 107 height 22
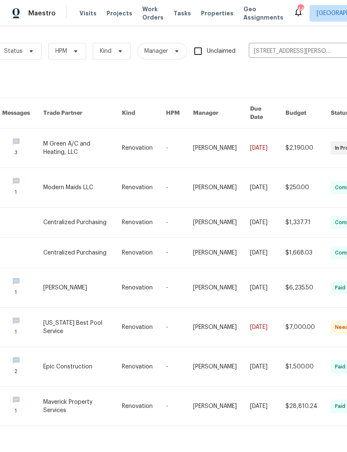
click at [76, 141] on link at bounding box center [82, 148] width 79 height 39
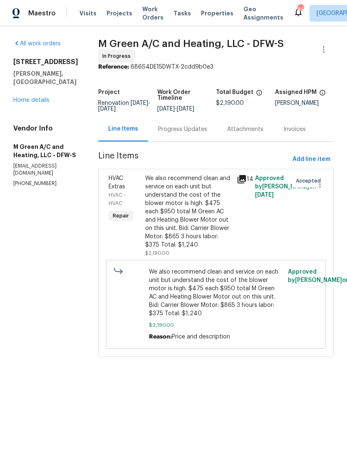
click at [31, 97] on link "Home details" at bounding box center [31, 100] width 36 height 6
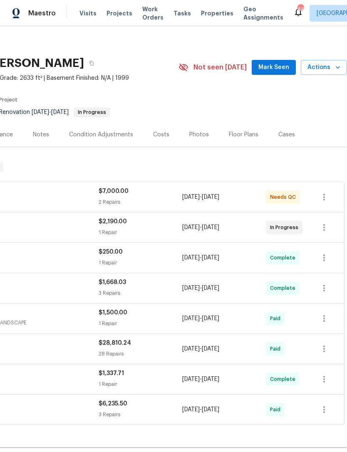
scroll to position [4, 123]
click at [330, 67] on span "Actions" at bounding box center [324, 67] width 33 height 10
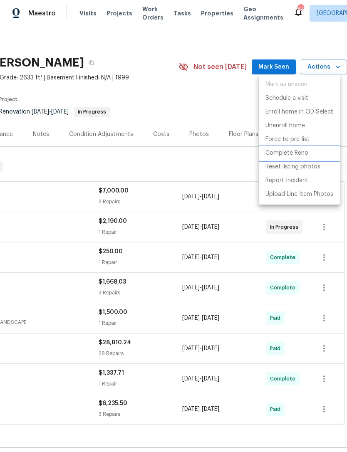
click at [295, 149] on p "Complete Reno" at bounding box center [287, 153] width 43 height 9
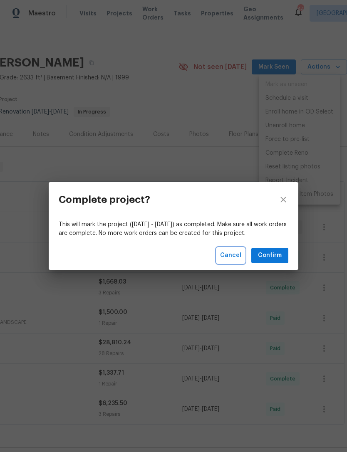
click at [233, 252] on span "Cancel" at bounding box center [230, 256] width 21 height 10
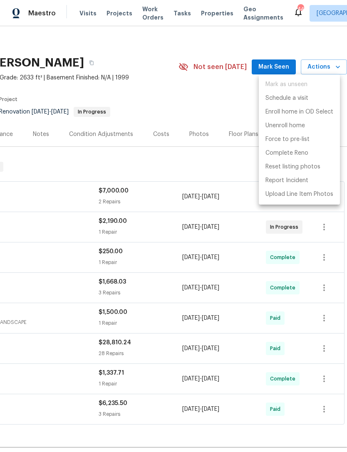
click at [238, 169] on div at bounding box center [173, 226] width 347 height 452
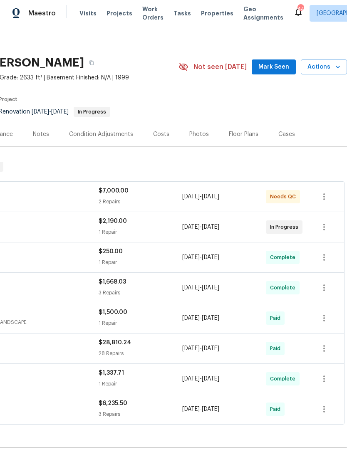
click at [318, 73] on button "Actions" at bounding box center [324, 67] width 46 height 15
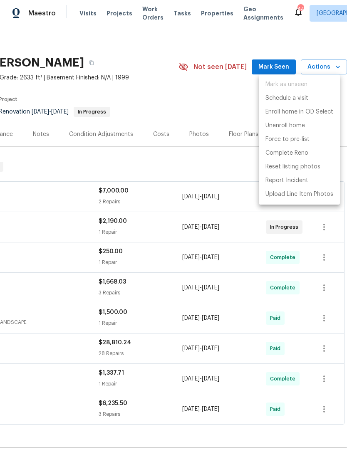
click at [217, 164] on div at bounding box center [173, 226] width 347 height 452
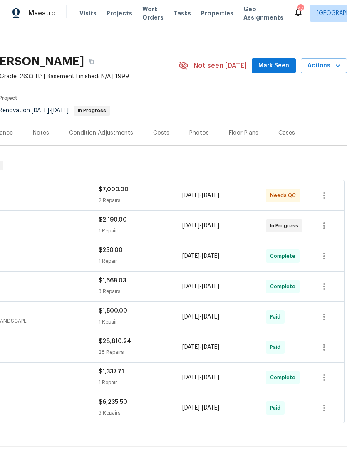
scroll to position [3, 123]
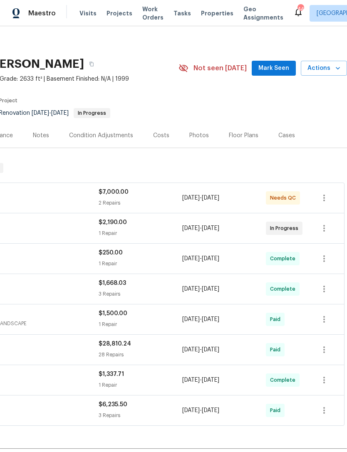
click at [334, 66] on icon "button" at bounding box center [338, 68] width 8 height 8
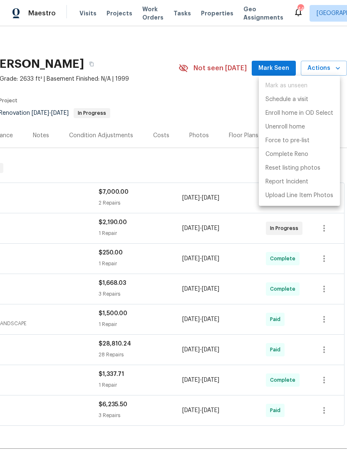
click at [205, 169] on div at bounding box center [173, 226] width 347 height 452
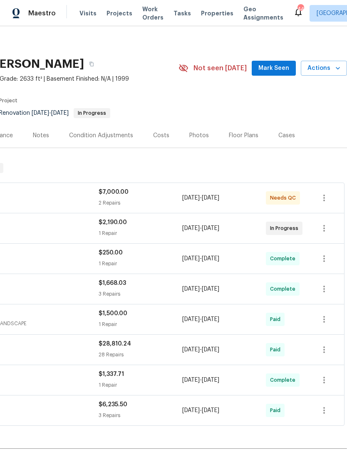
click at [44, 134] on div "Notes" at bounding box center [41, 136] width 16 height 8
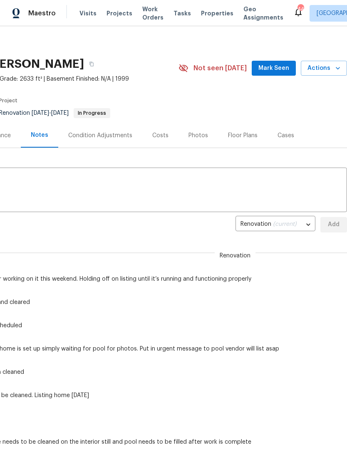
click at [161, 189] on textarea at bounding box center [112, 190] width 460 height 29
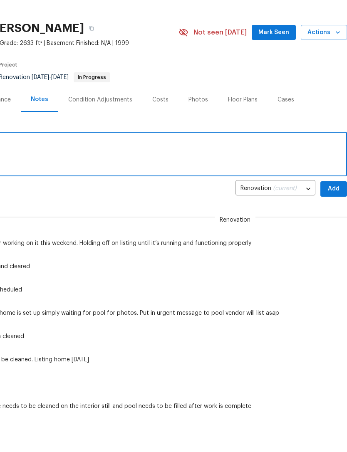
scroll to position [3, 0]
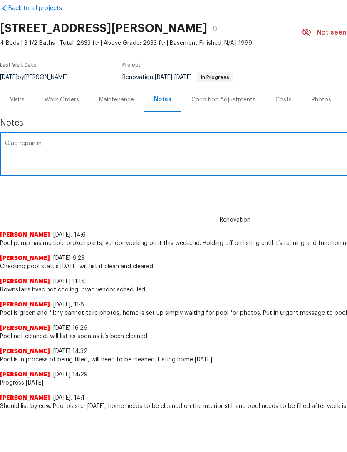
click at [12, 176] on textarea "Glad repair in" at bounding box center [235, 190] width 460 height 29
click at [11, 170] on div "Glad repair in x ​" at bounding box center [235, 191] width 470 height 42
click at [147, 176] on textarea "Hvac repair in" at bounding box center [235, 190] width 460 height 29
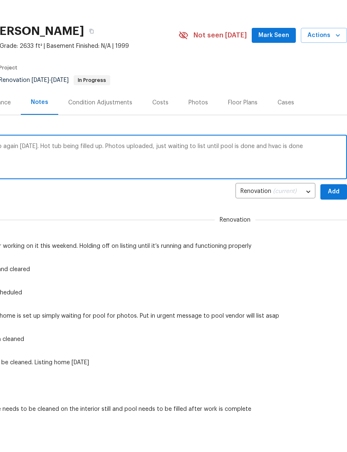
scroll to position [0, 123]
type textarea "Hvac repair in progress, pool being filled up again today. Hot tub being filled…"
click at [336, 223] on span "Add" at bounding box center [333, 228] width 13 height 10
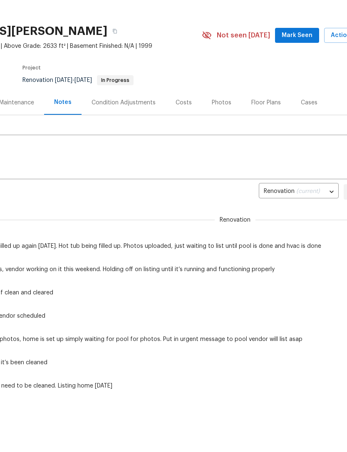
scroll to position [0, 101]
click at [335, 36] on span "Actions" at bounding box center [346, 35] width 33 height 10
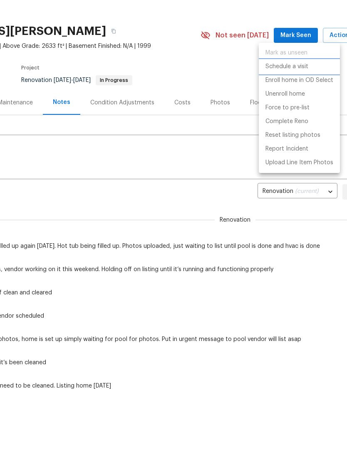
click at [295, 68] on p "Schedule a visit" at bounding box center [287, 66] width 43 height 9
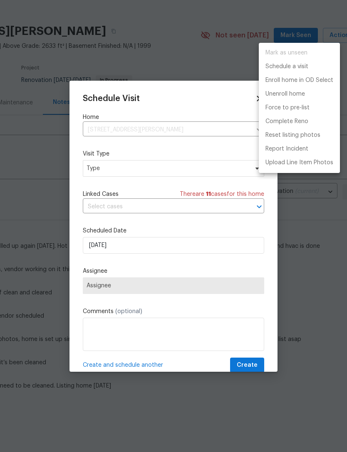
click at [143, 252] on div at bounding box center [173, 226] width 347 height 452
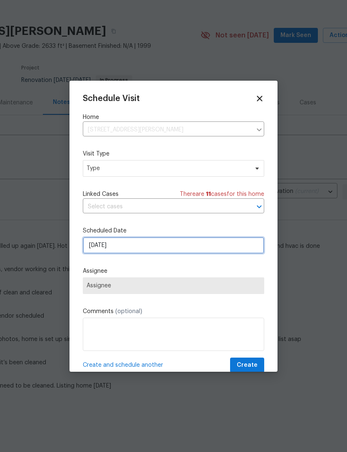
click at [173, 254] on input "[DATE]" at bounding box center [173, 245] width 181 height 17
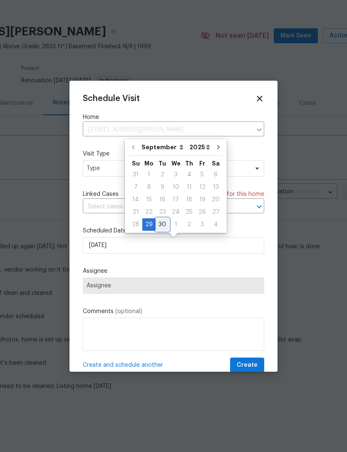
click at [161, 222] on div "30" at bounding box center [162, 225] width 13 height 12
type input "[DATE]"
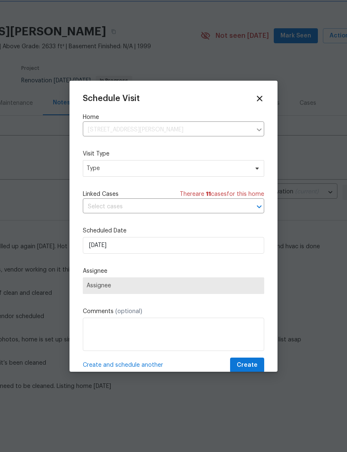
scroll to position [36, 0]
click at [156, 289] on span "Assignee" at bounding box center [174, 286] width 174 height 7
click at [153, 163] on span "Type" at bounding box center [173, 168] width 181 height 17
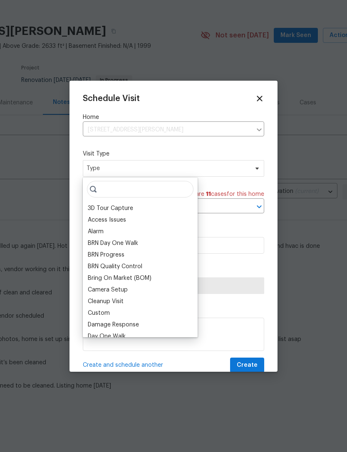
scroll to position [35, 0]
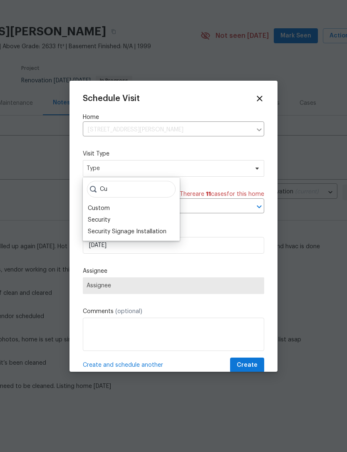
type input "Cu"
click at [105, 205] on div "Custom" at bounding box center [99, 208] width 22 height 8
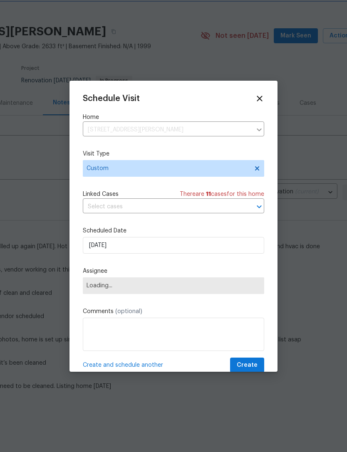
scroll to position [36, 0]
click at [149, 288] on span "Loading..." at bounding box center [174, 286] width 174 height 7
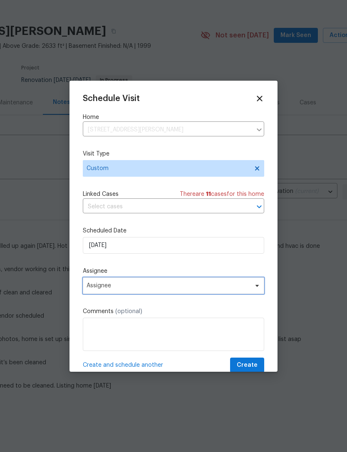
click at [150, 292] on span "Assignee" at bounding box center [173, 286] width 181 height 17
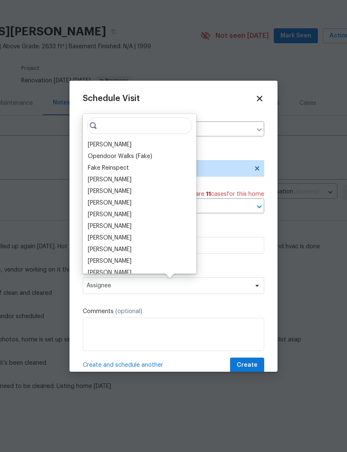
click at [114, 142] on div "[PERSON_NAME]" at bounding box center [110, 145] width 44 height 8
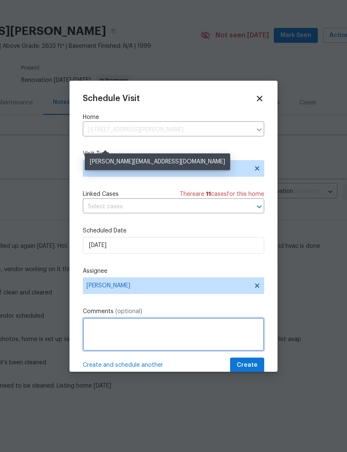
click at [189, 330] on textarea at bounding box center [173, 334] width 181 height 33
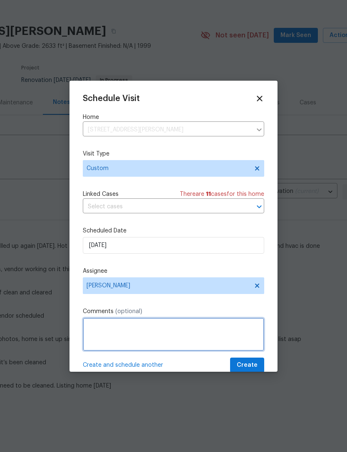
scroll to position [75, 0]
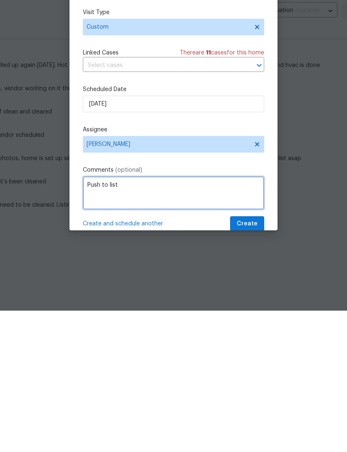
type textarea "Push to list"
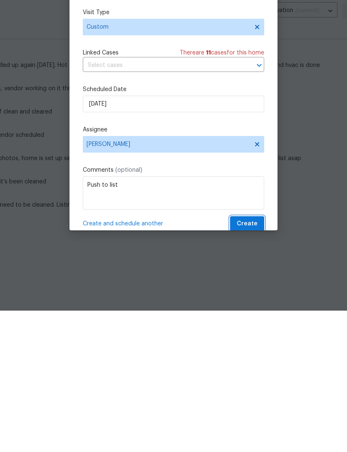
click at [261, 358] on button "Create" at bounding box center [247, 365] width 34 height 15
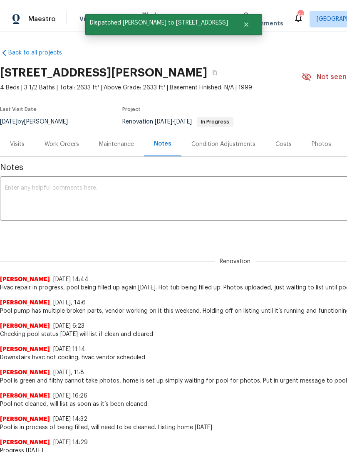
scroll to position [0, 0]
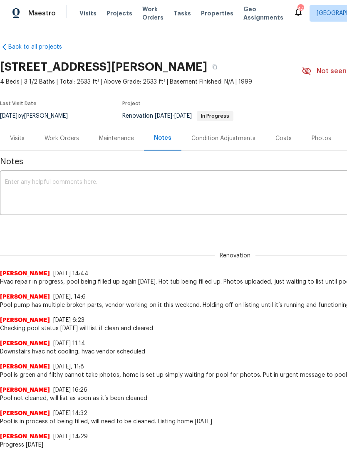
click at [150, 12] on span "Work Orders" at bounding box center [152, 13] width 21 height 17
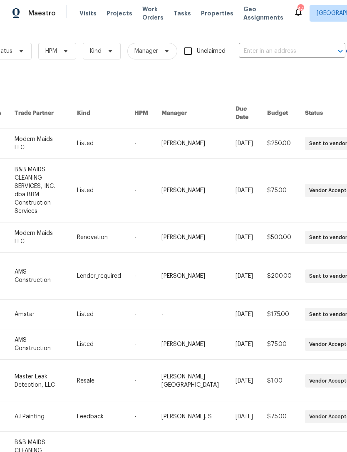
scroll to position [0, 119]
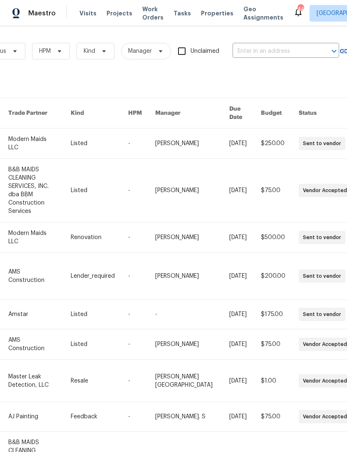
click at [206, 12] on span "Properties" at bounding box center [217, 13] width 32 height 8
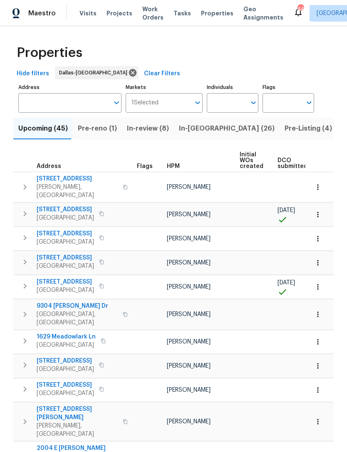
click at [249, 104] on icon "Open" at bounding box center [253, 103] width 10 height 10
type input "Alicia anices"
click at [240, 126] on li "[PERSON_NAME]" at bounding box center [232, 129] width 38 height 17
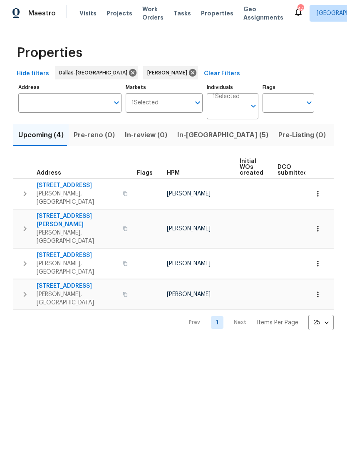
click at [191, 138] on span "In-reno (5)" at bounding box center [222, 135] width 91 height 12
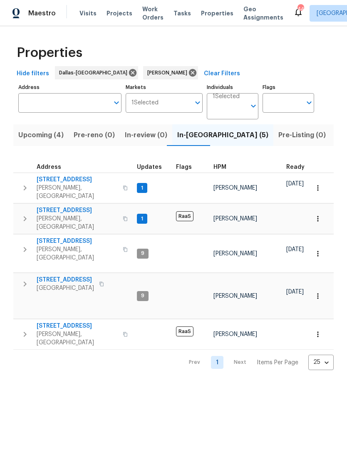
click at [83, 273] on td "9921 Boston Harbor Dr Providence Village, TX 76227" at bounding box center [73, 284] width 120 height 22
click at [81, 276] on span "9921 Boston Harbor Dr" at bounding box center [65, 280] width 57 height 8
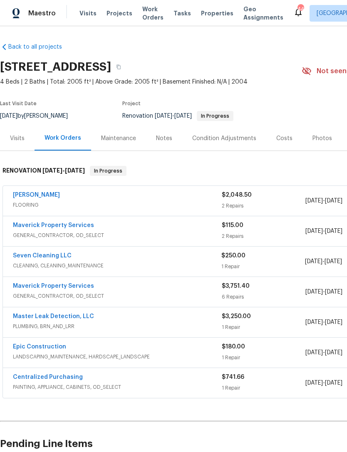
click at [162, 138] on div "Notes" at bounding box center [164, 138] width 16 height 8
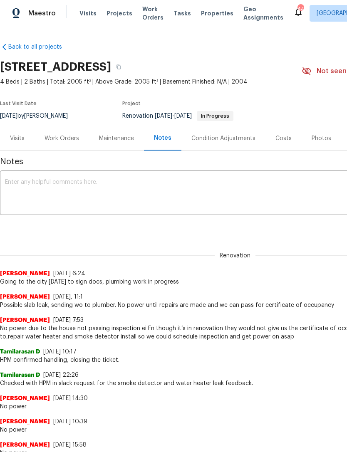
click at [191, 194] on textarea at bounding box center [235, 193] width 460 height 29
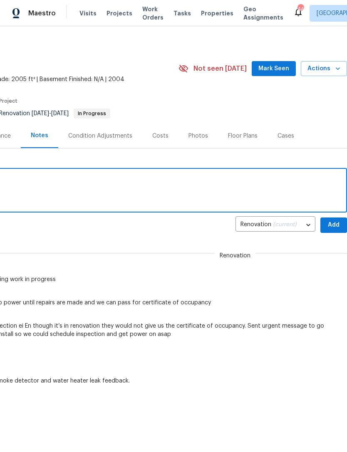
scroll to position [2, 123]
type textarea "No power, no water"
click at [335, 224] on span "Add" at bounding box center [333, 225] width 13 height 10
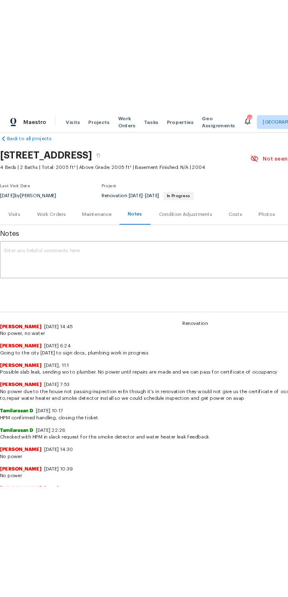
scroll to position [14, 0]
